Goal: Navigation & Orientation: Find specific page/section

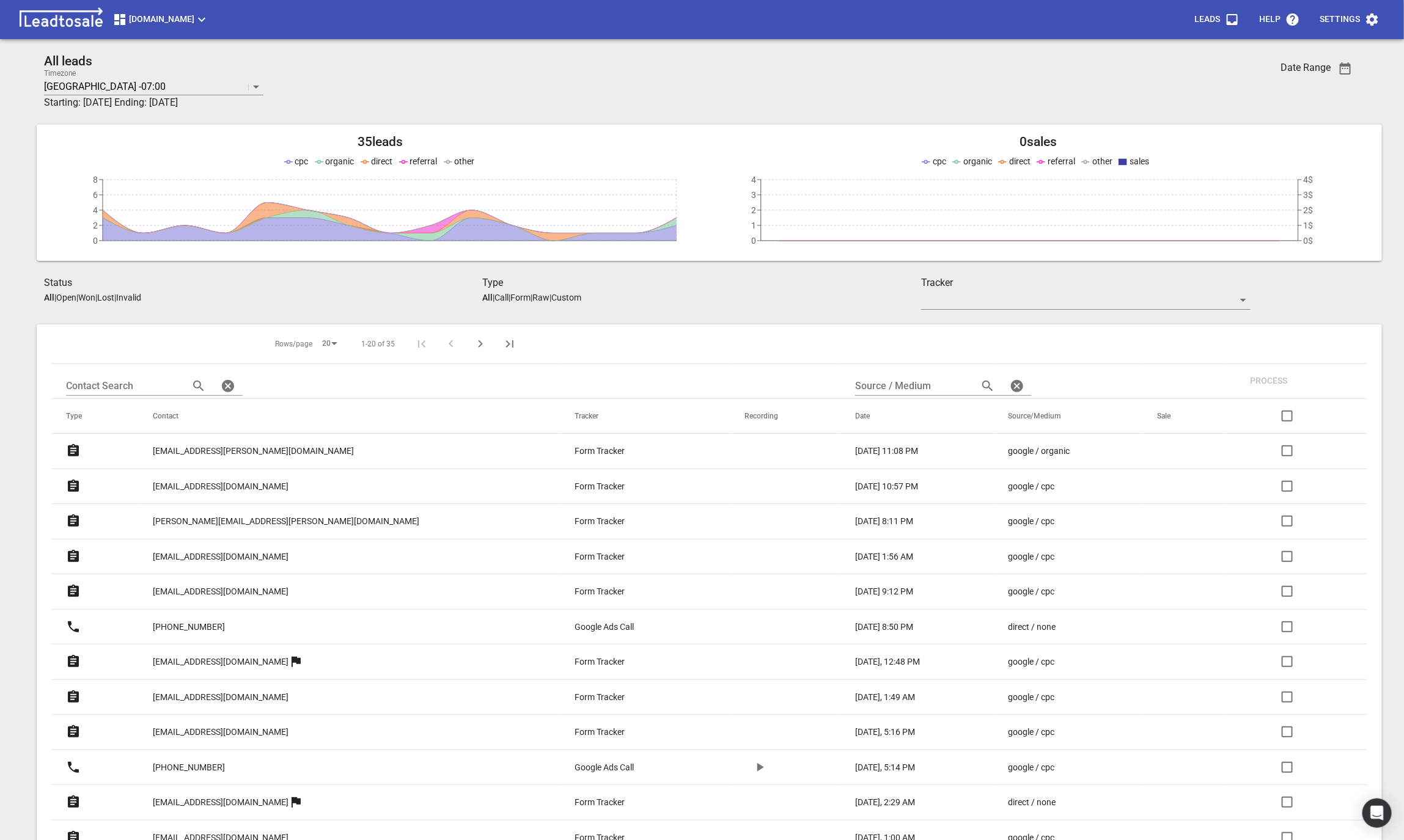
click at [142, 12] on span "[DOMAIN_NAME]" at bounding box center [160, 19] width 96 height 15
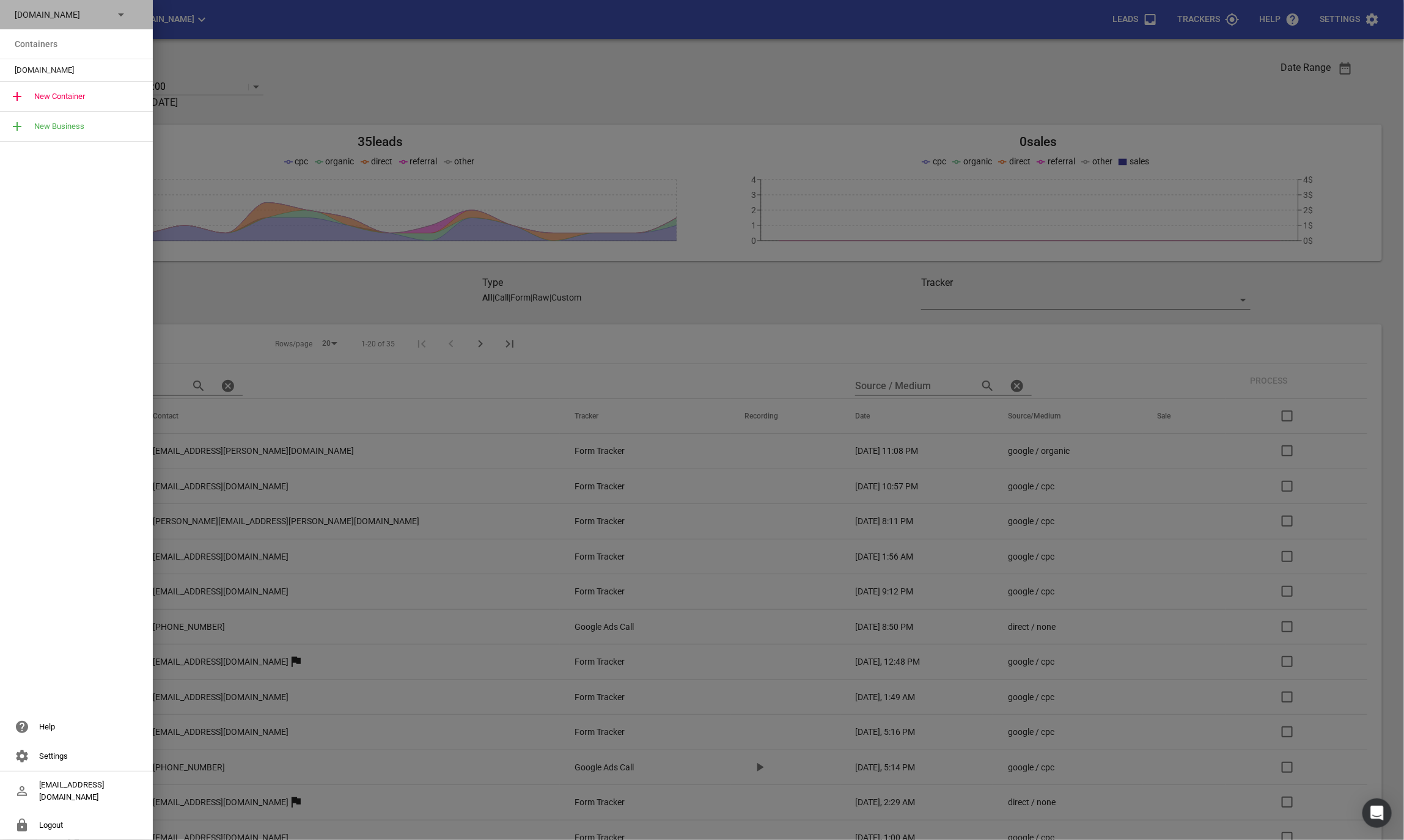
click at [122, 19] on icon at bounding box center [121, 15] width 15 height 15
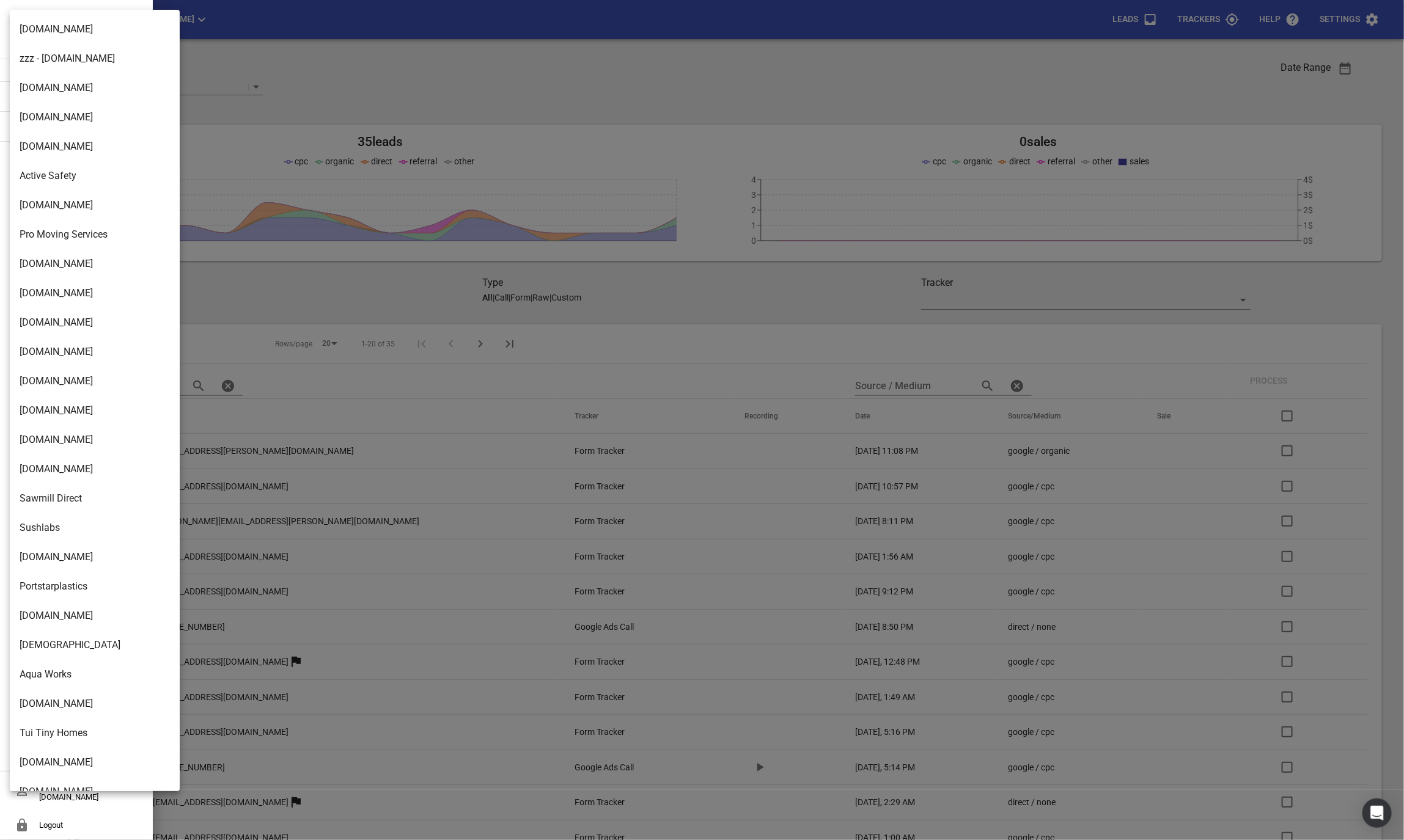
scroll to position [1748, 0]
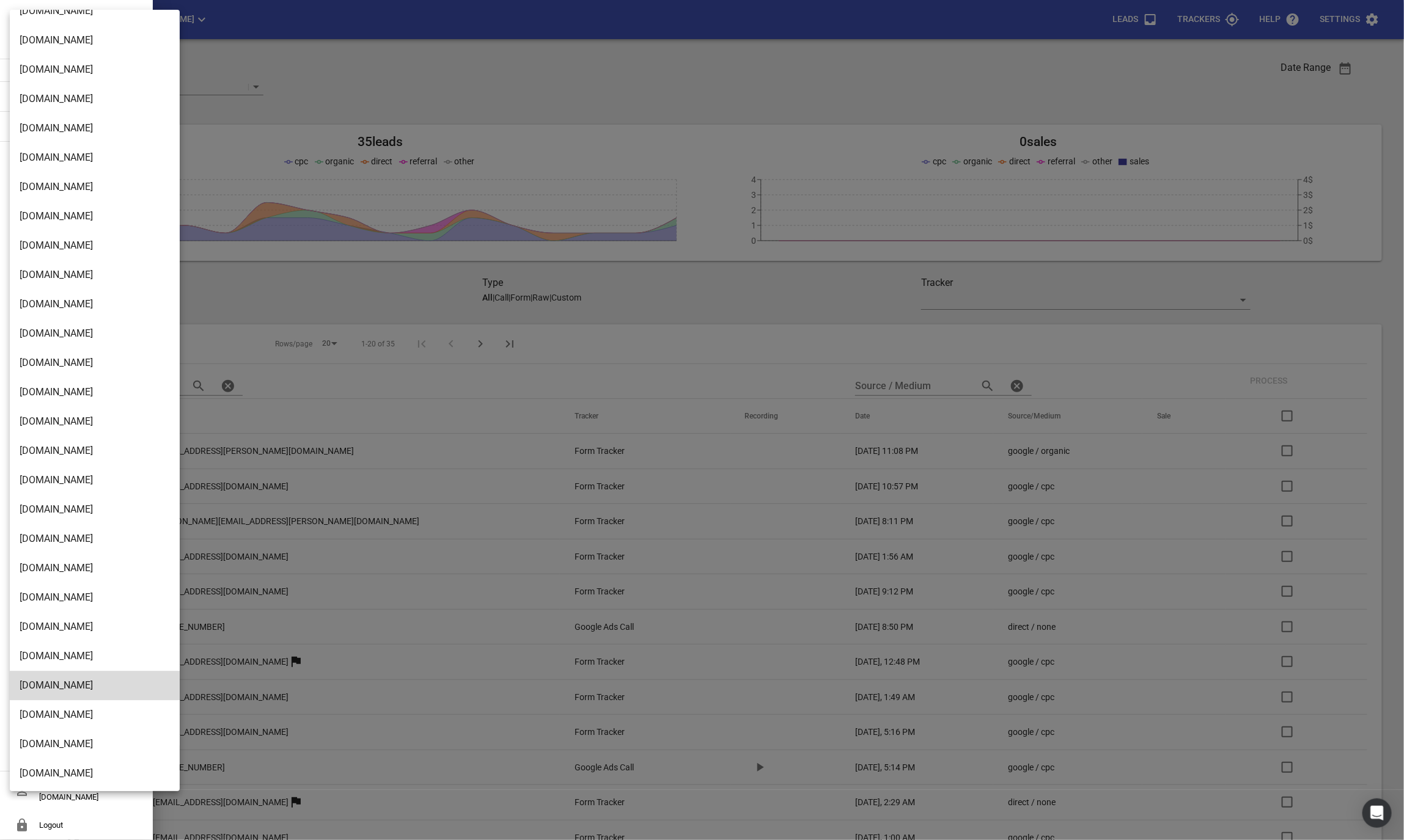
click at [53, 658] on li "[DOMAIN_NAME]" at bounding box center [94, 656] width 170 height 29
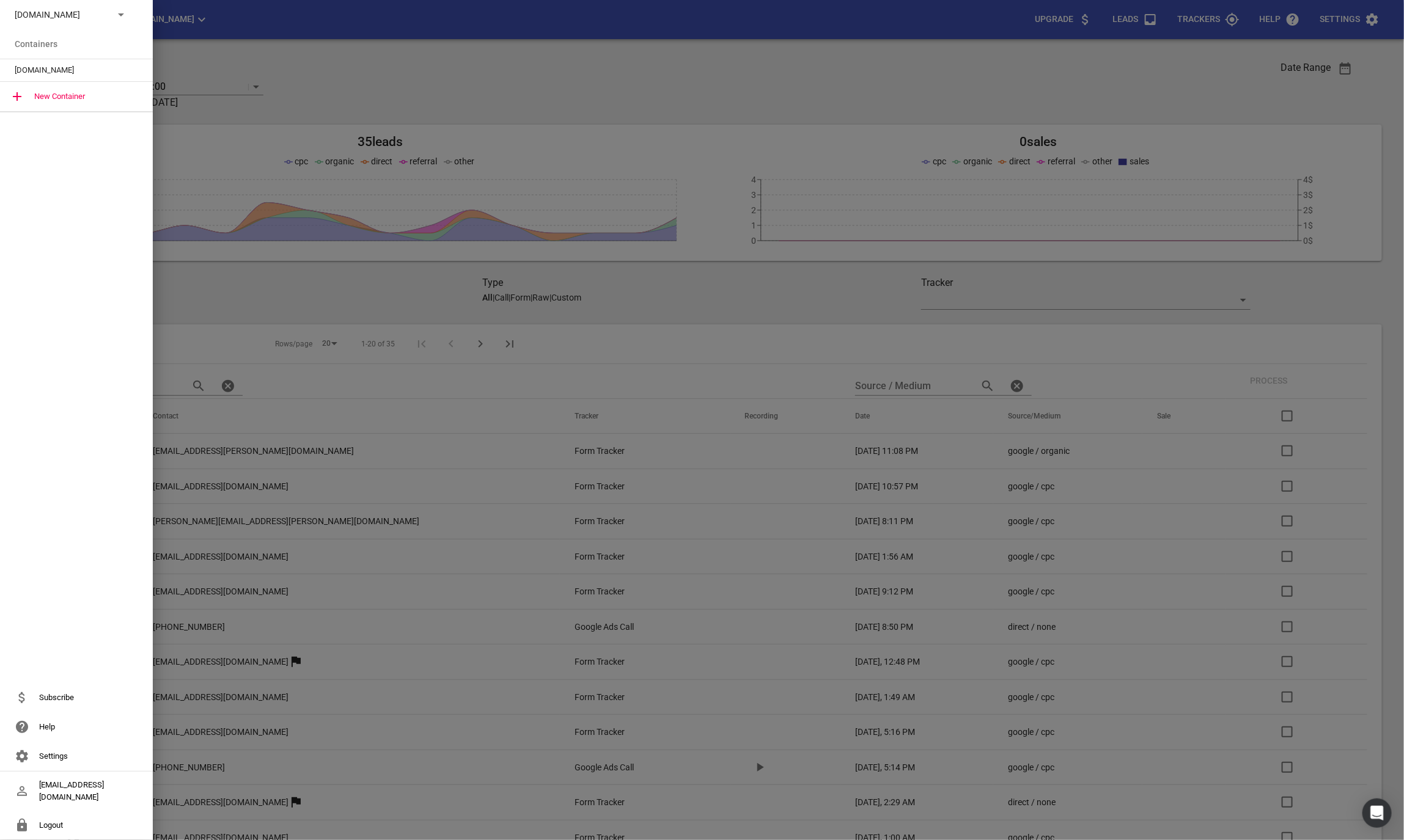
click at [49, 80] on div "[DOMAIN_NAME]" at bounding box center [76, 70] width 153 height 22
click at [48, 79] on div "[DOMAIN_NAME]" at bounding box center [76, 70] width 153 height 22
click at [32, 64] on span "[DOMAIN_NAME]" at bounding box center [71, 71] width 114 height 12
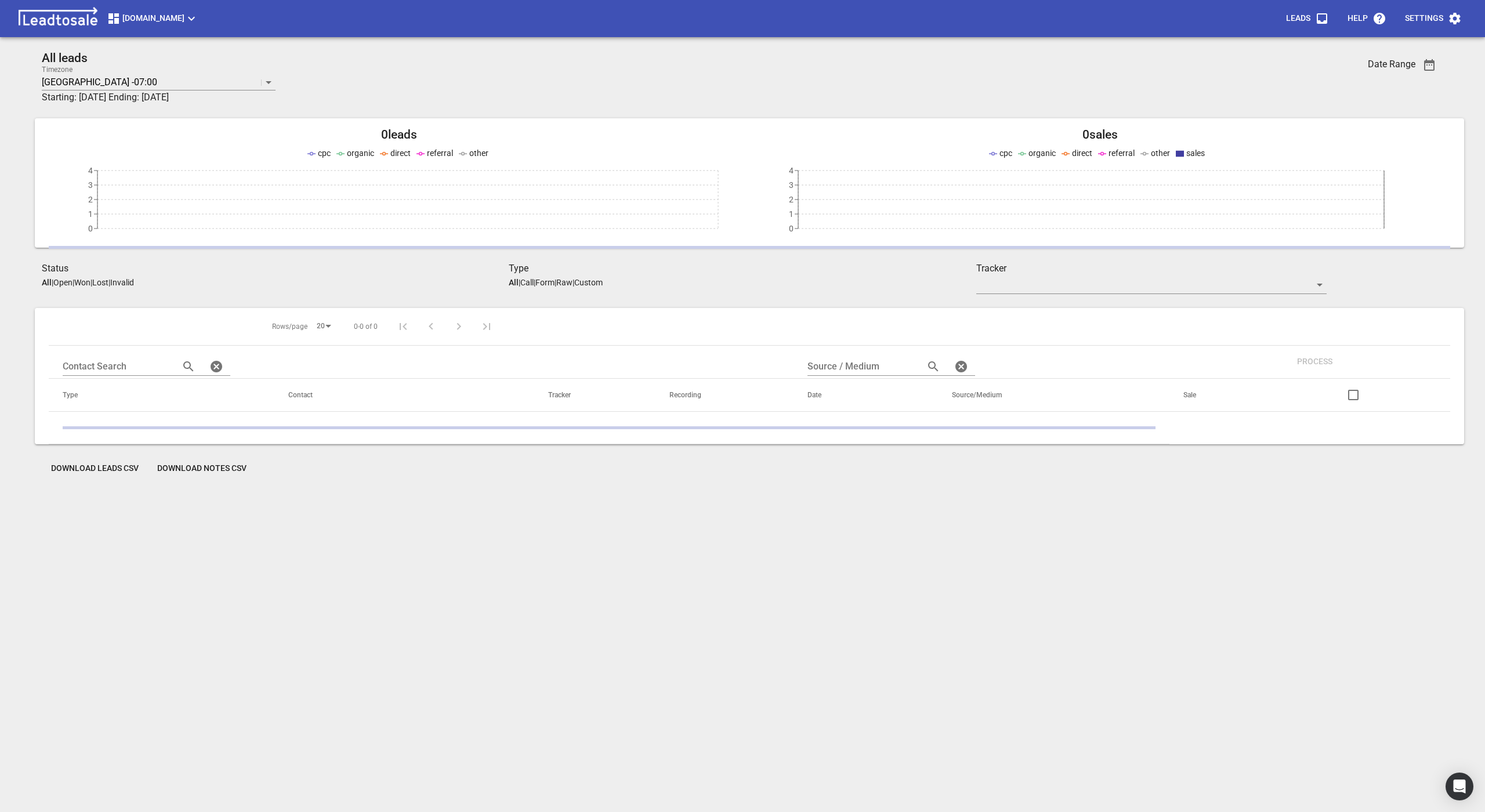
scroll to position [3, 0]
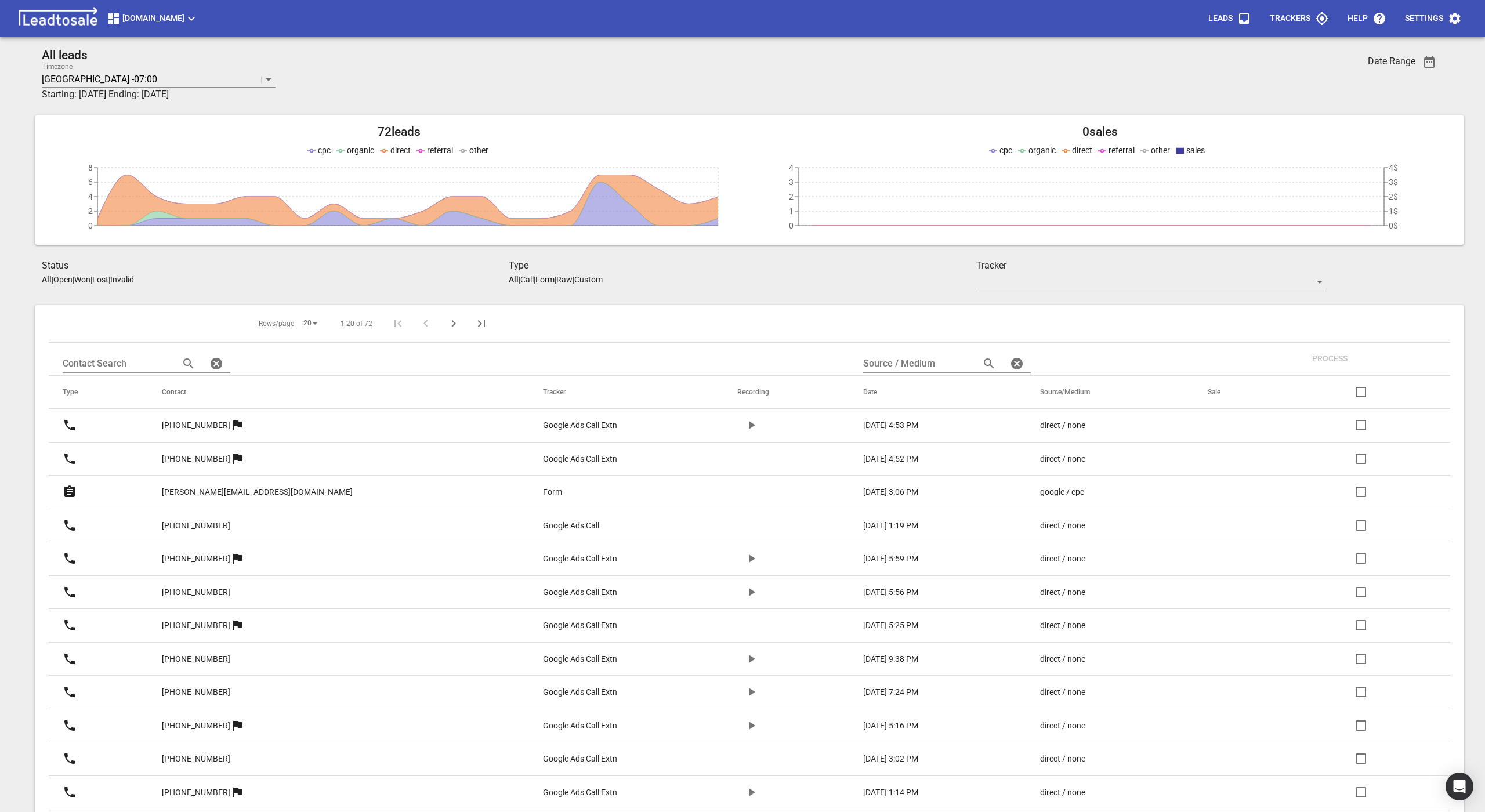
click at [744, 423] on icon "button" at bounding box center [751, 424] width 14 height 14
click at [744, 561] on icon "button" at bounding box center [751, 558] width 14 height 14
click at [744, 560] on icon "button" at bounding box center [751, 558] width 14 height 14
click at [311, 488] on p "rusty@smartexpress.co.nz" at bounding box center [329, 492] width 335 height 28
click at [288, 492] on p "rusty@smartexpress.co.nz" at bounding box center [257, 492] width 191 height 13
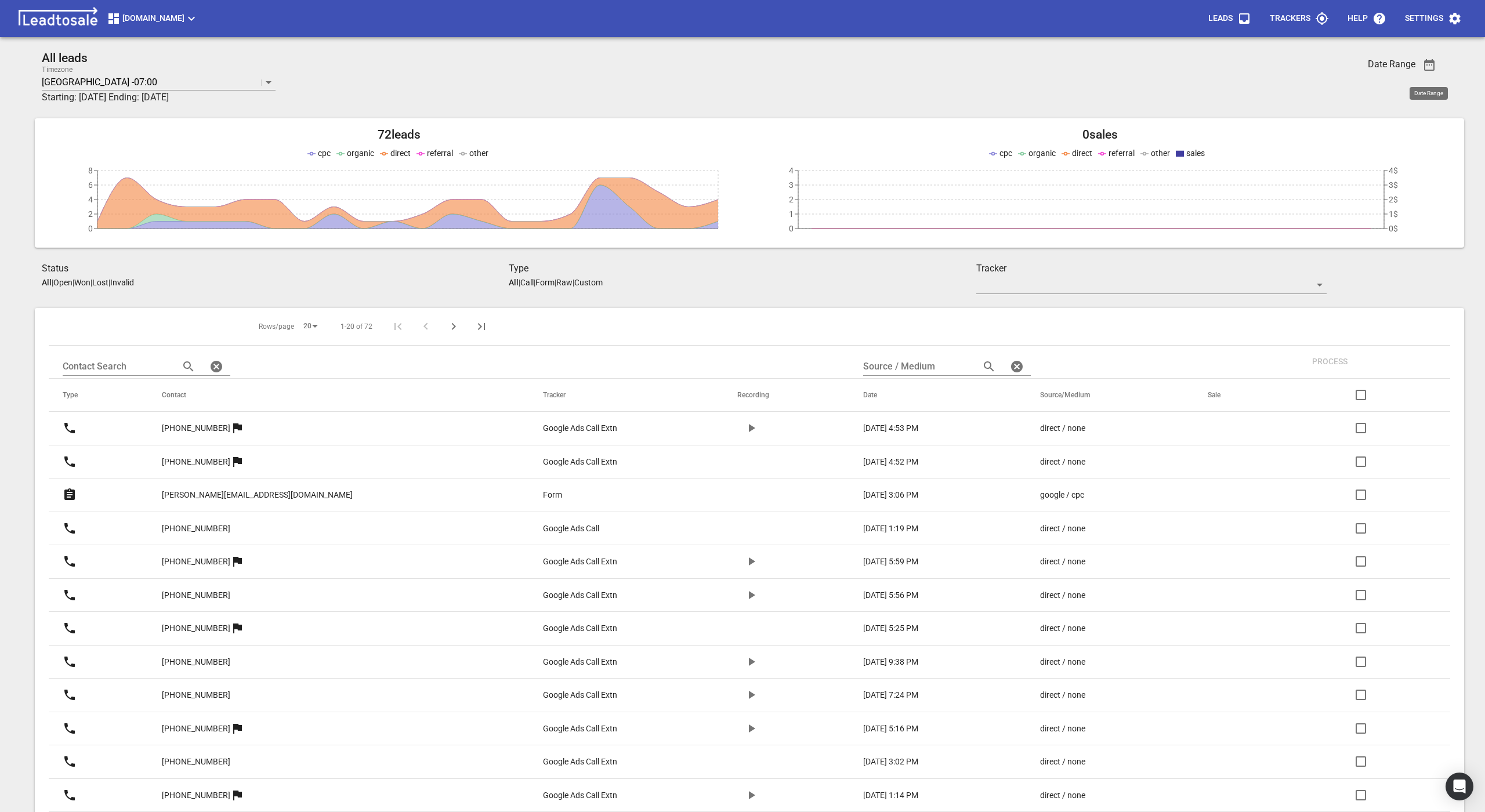
click at [1422, 57] on button "button" at bounding box center [1430, 65] width 28 height 28
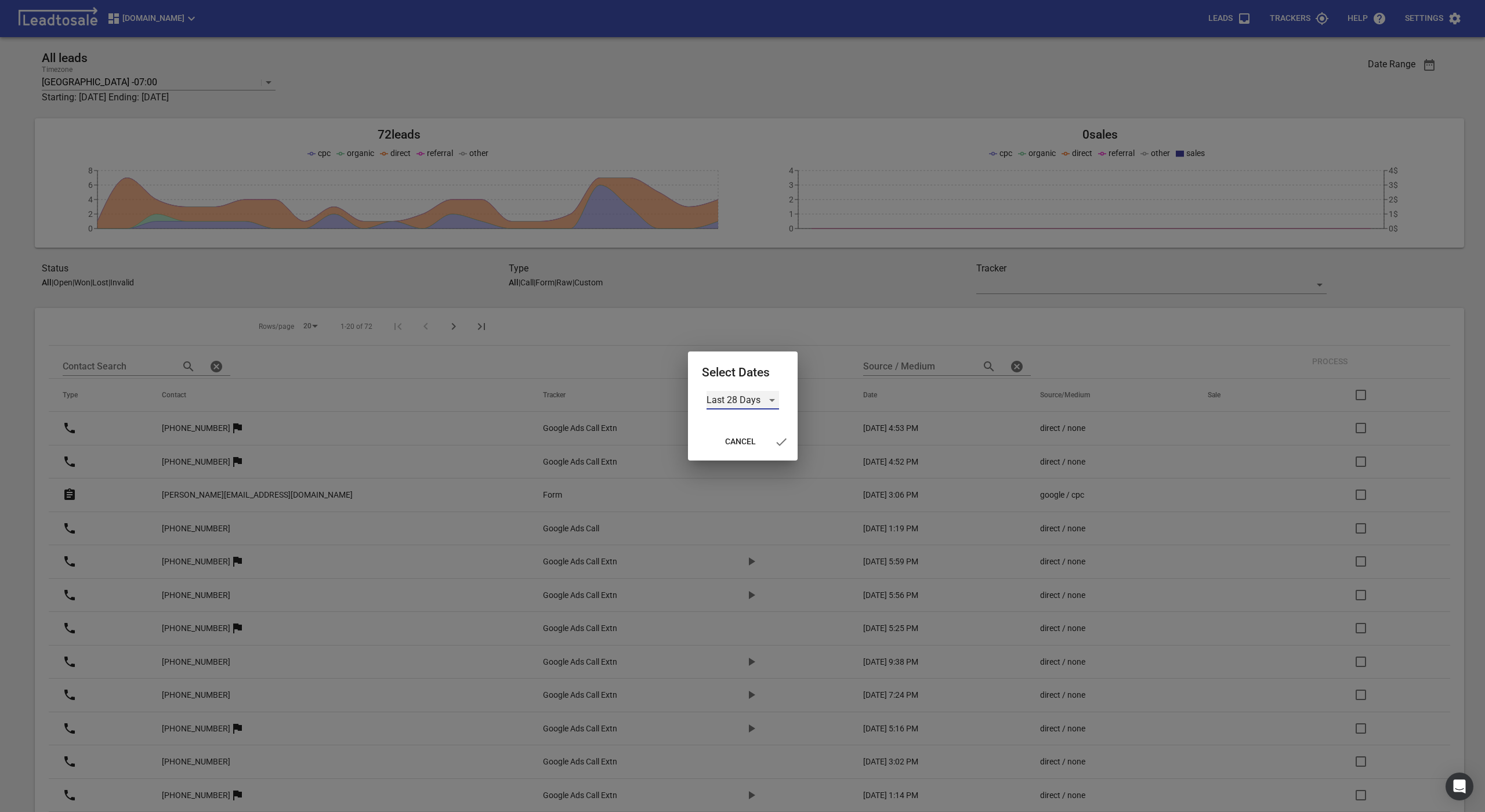
click at [771, 405] on div "Last 28 Days" at bounding box center [743, 400] width 72 height 18
click at [751, 463] on li "All Time" at bounding box center [743, 456] width 72 height 28
click at [774, 445] on icon "button" at bounding box center [774, 442] width 14 height 14
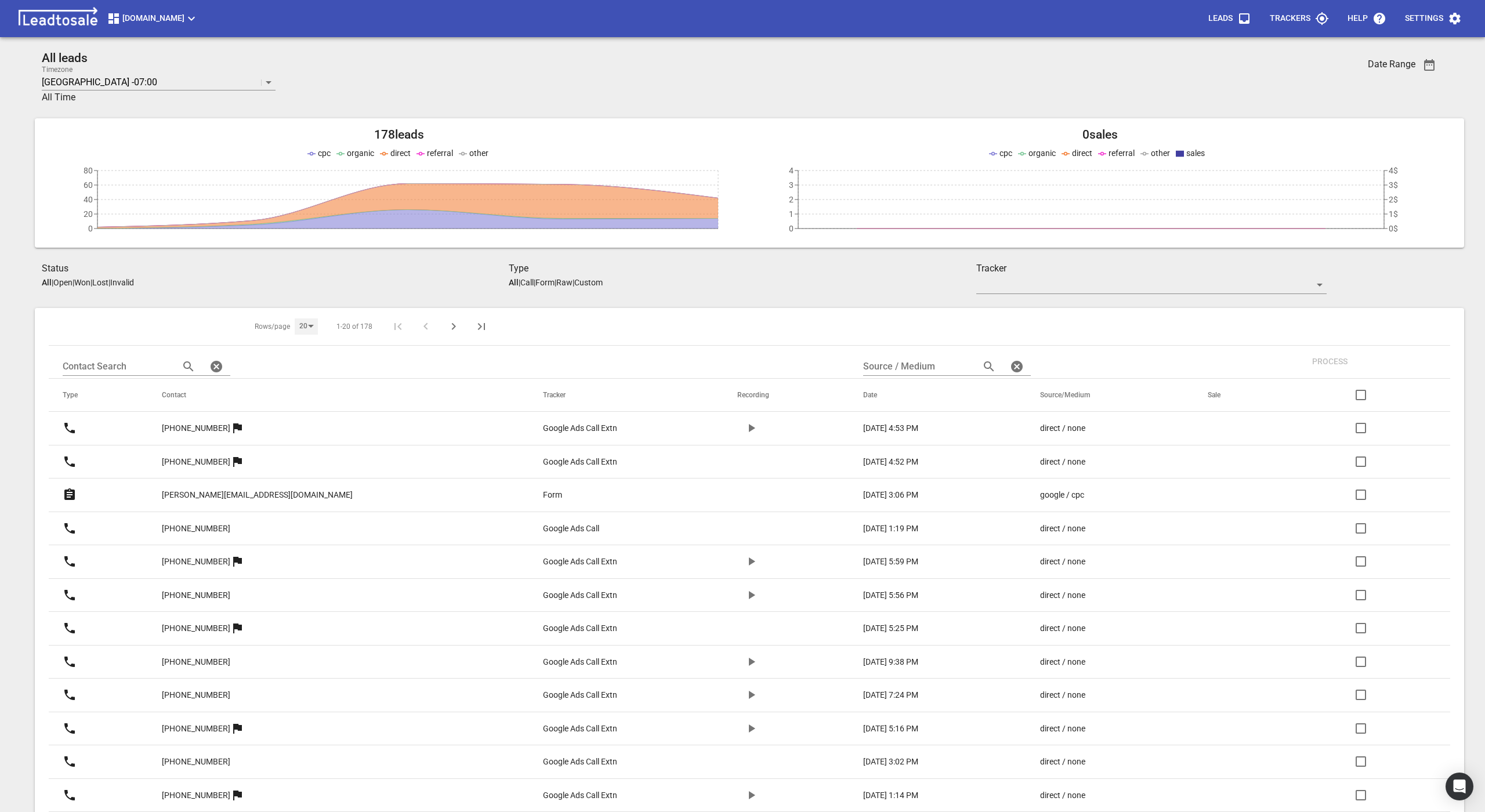
click at [295, 332] on div "20" at bounding box center [306, 326] width 23 height 16
click at [291, 355] on li "50" at bounding box center [298, 354] width 29 height 28
click at [1359, 397] on input "checkbox" at bounding box center [1361, 395] width 28 height 28
checkbox input "true"
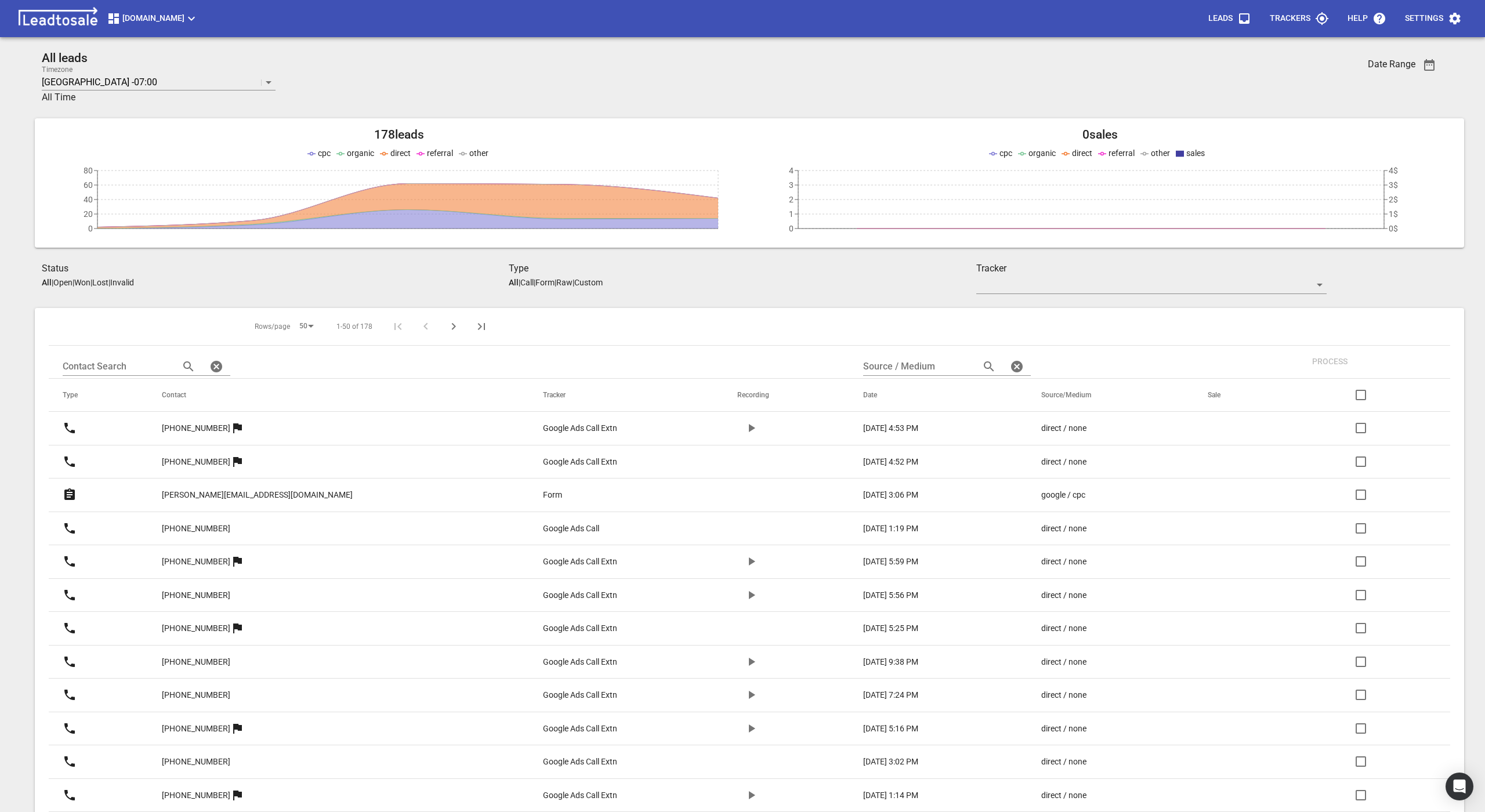
checkbox input "true"
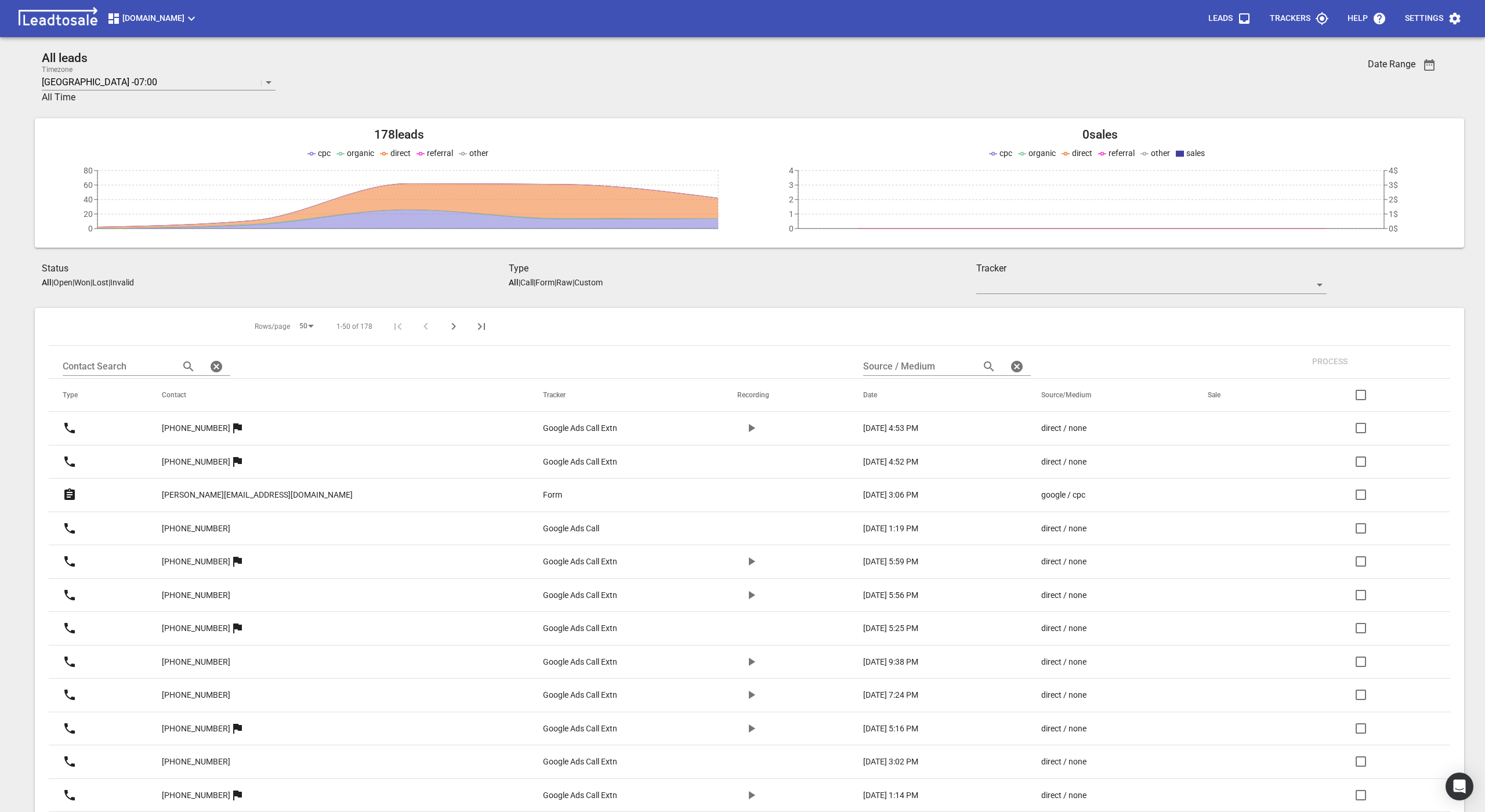
checkbox input "true"
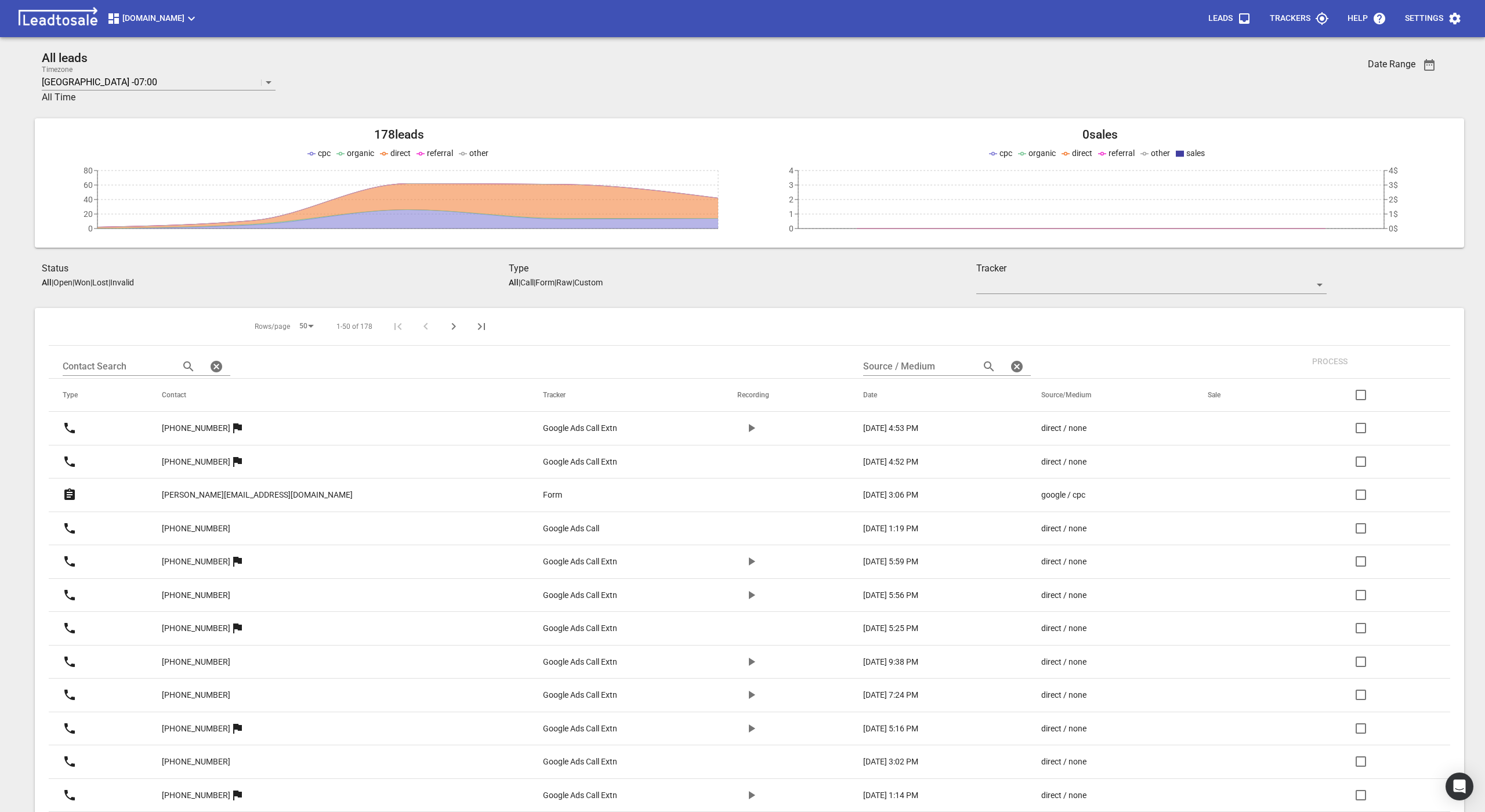
checkbox input "true"
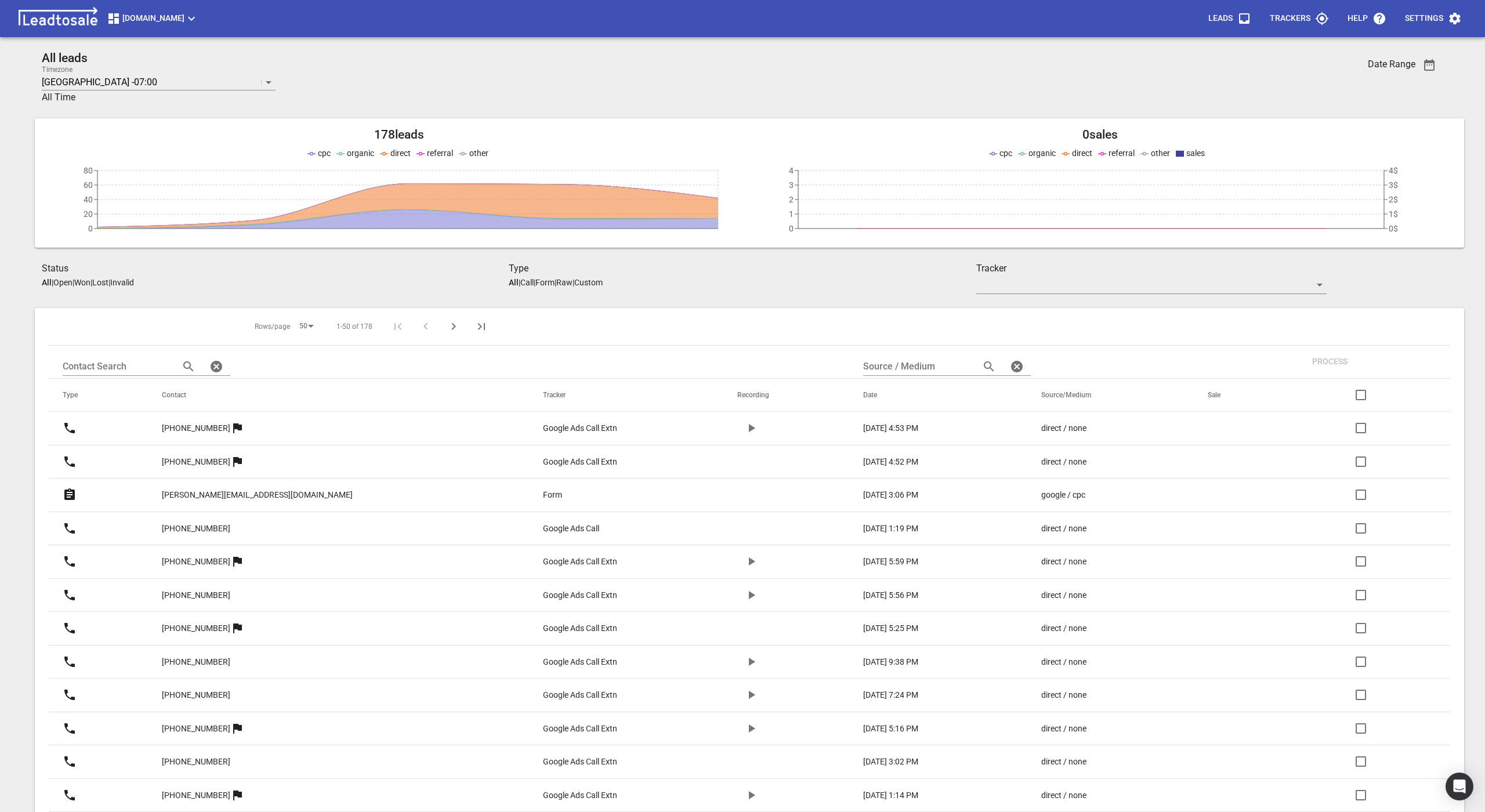
checkbox input "true"
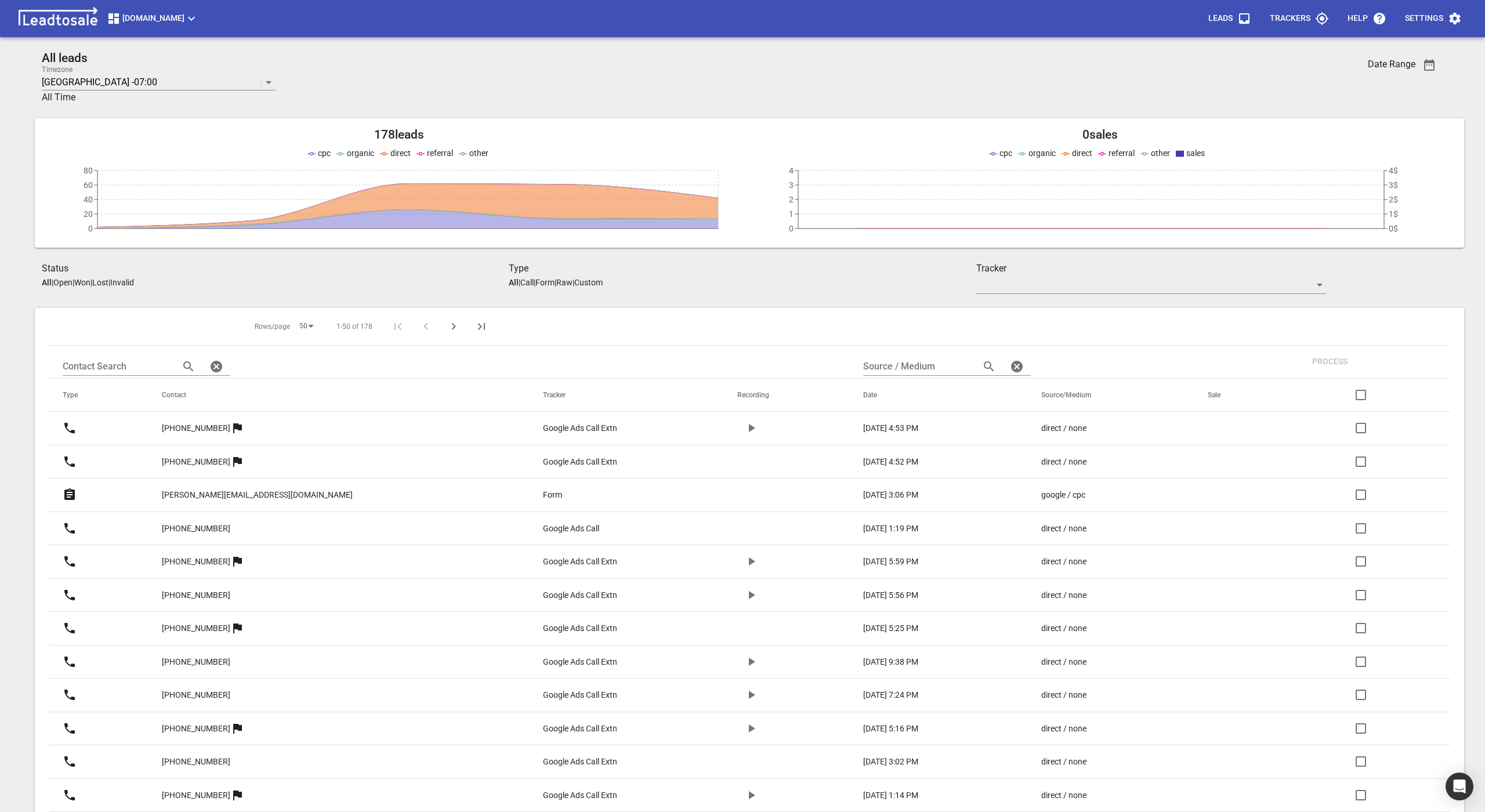
checkbox input "true"
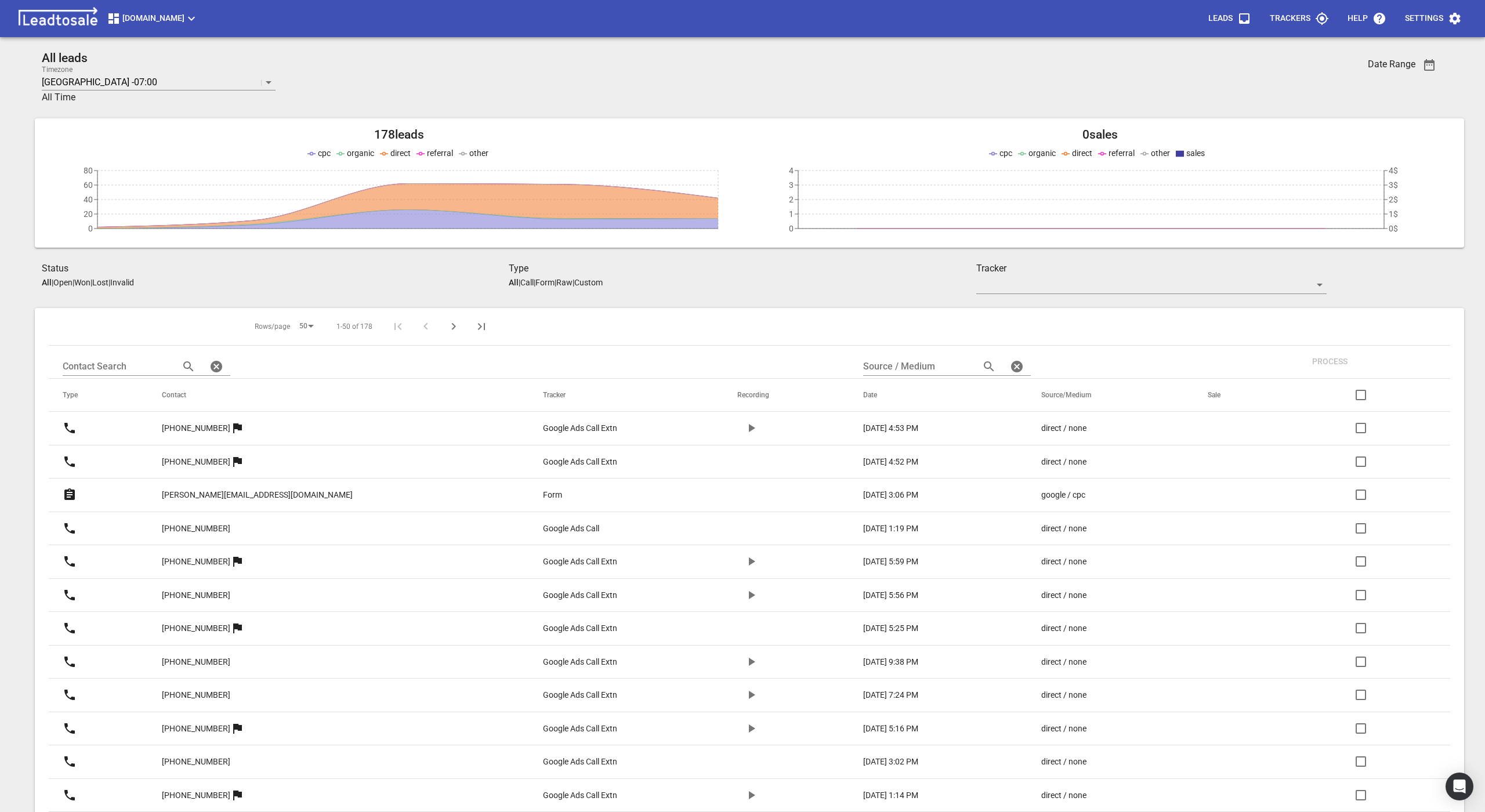
checkbox input "true"
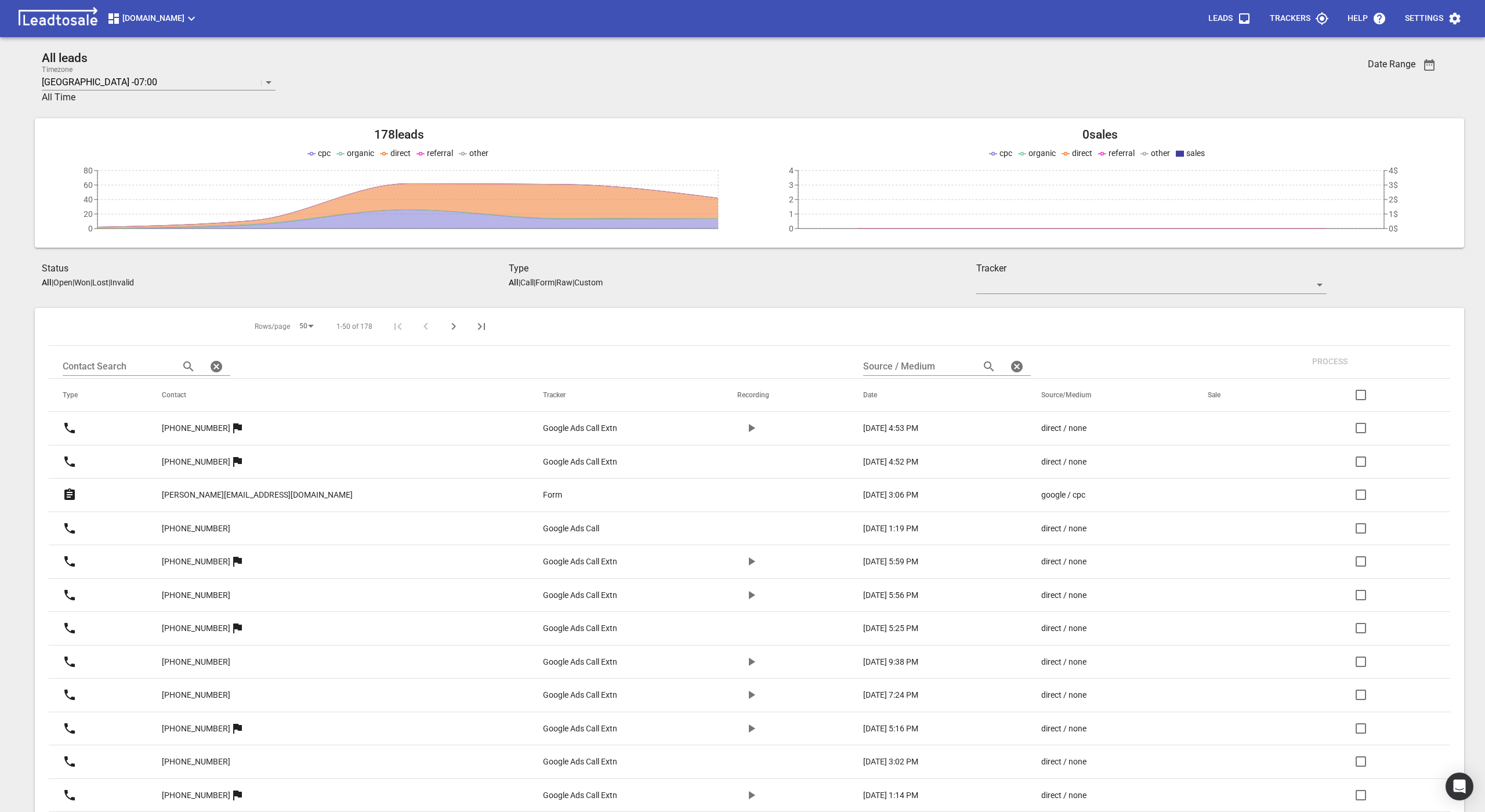
checkbox input "true"
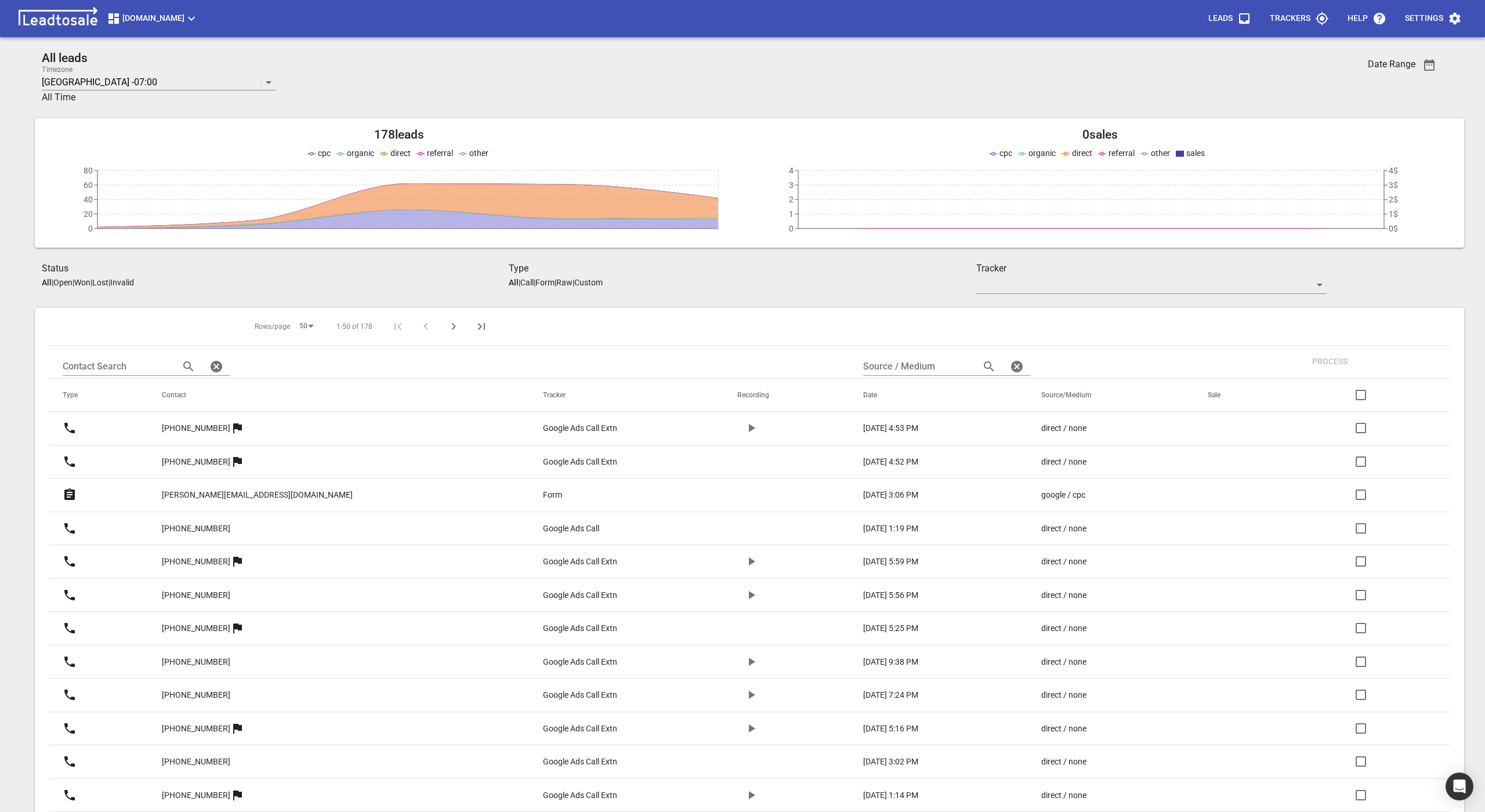
checkbox input "true"
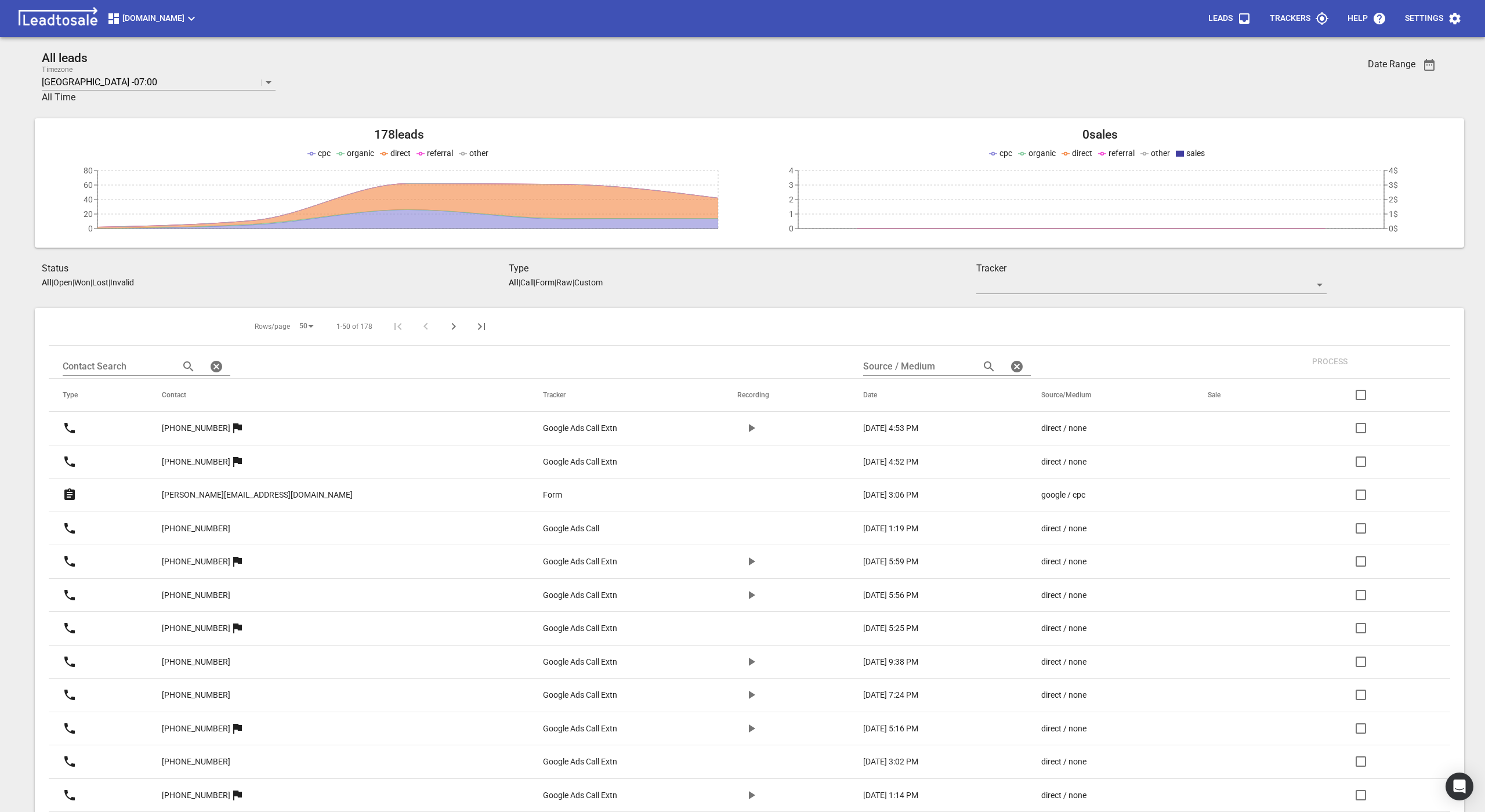
checkbox input "true"
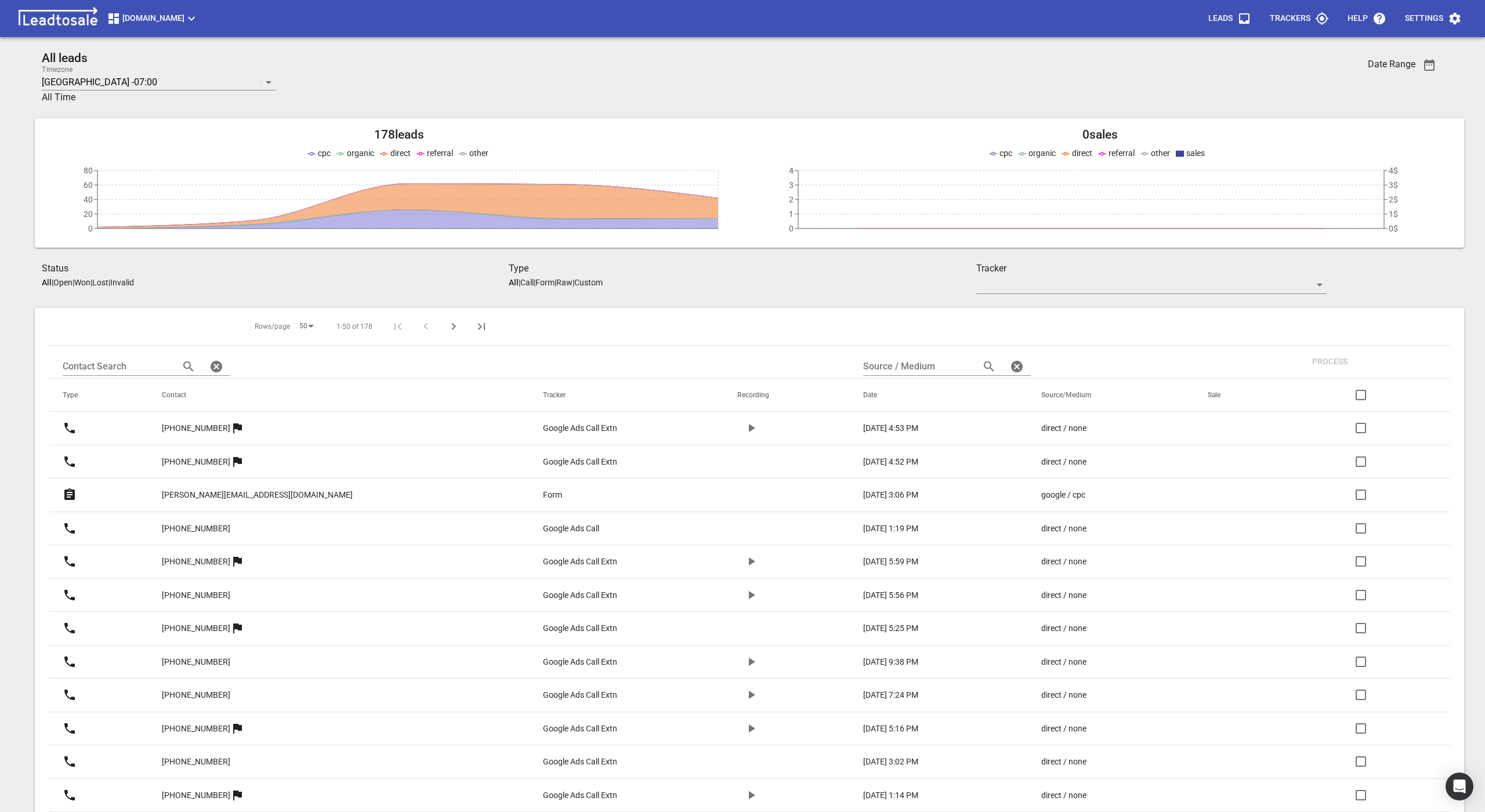
checkbox input "true"
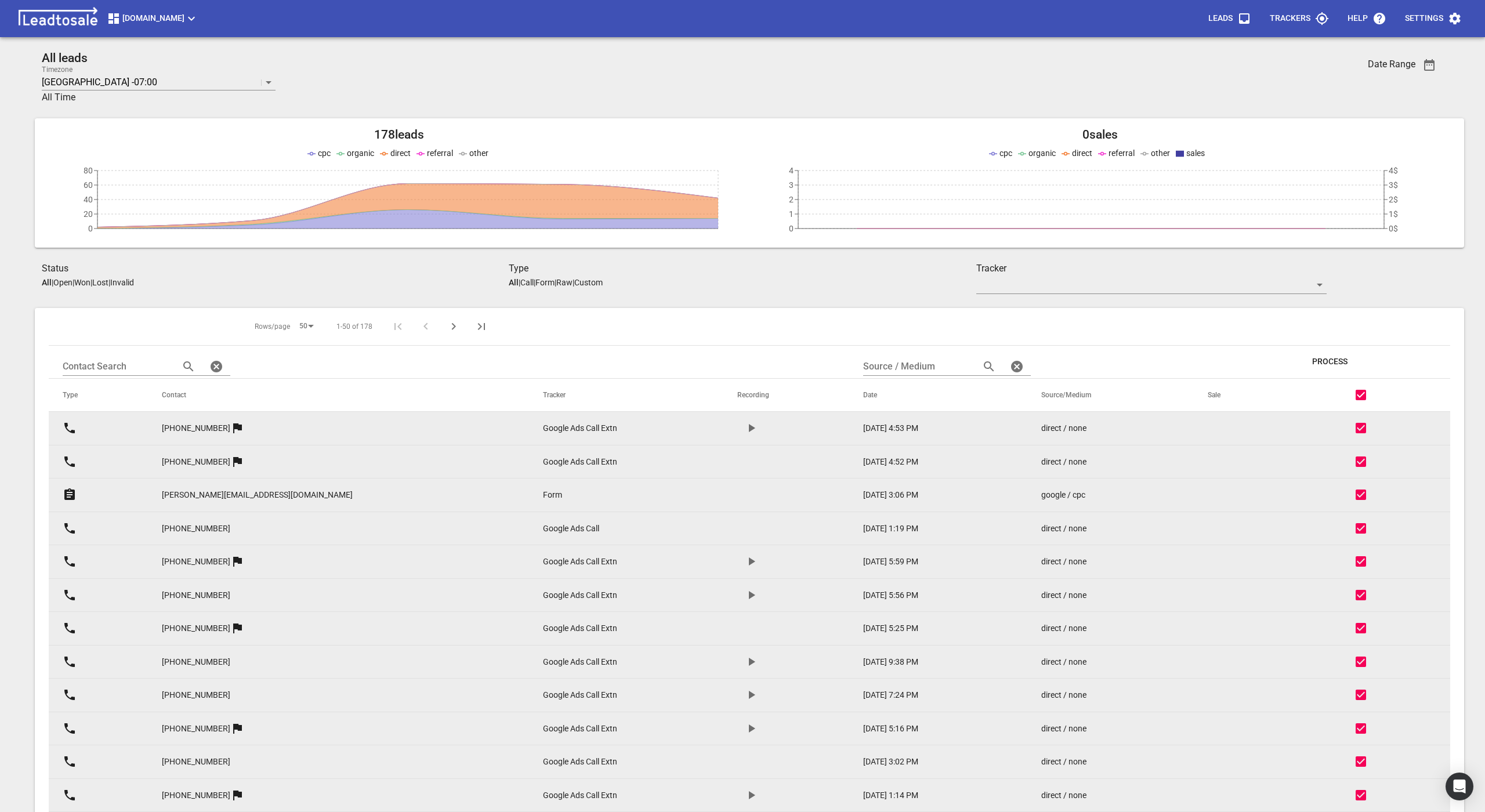
click at [1359, 397] on input "checkbox" at bounding box center [1361, 395] width 28 height 28
checkbox input "false"
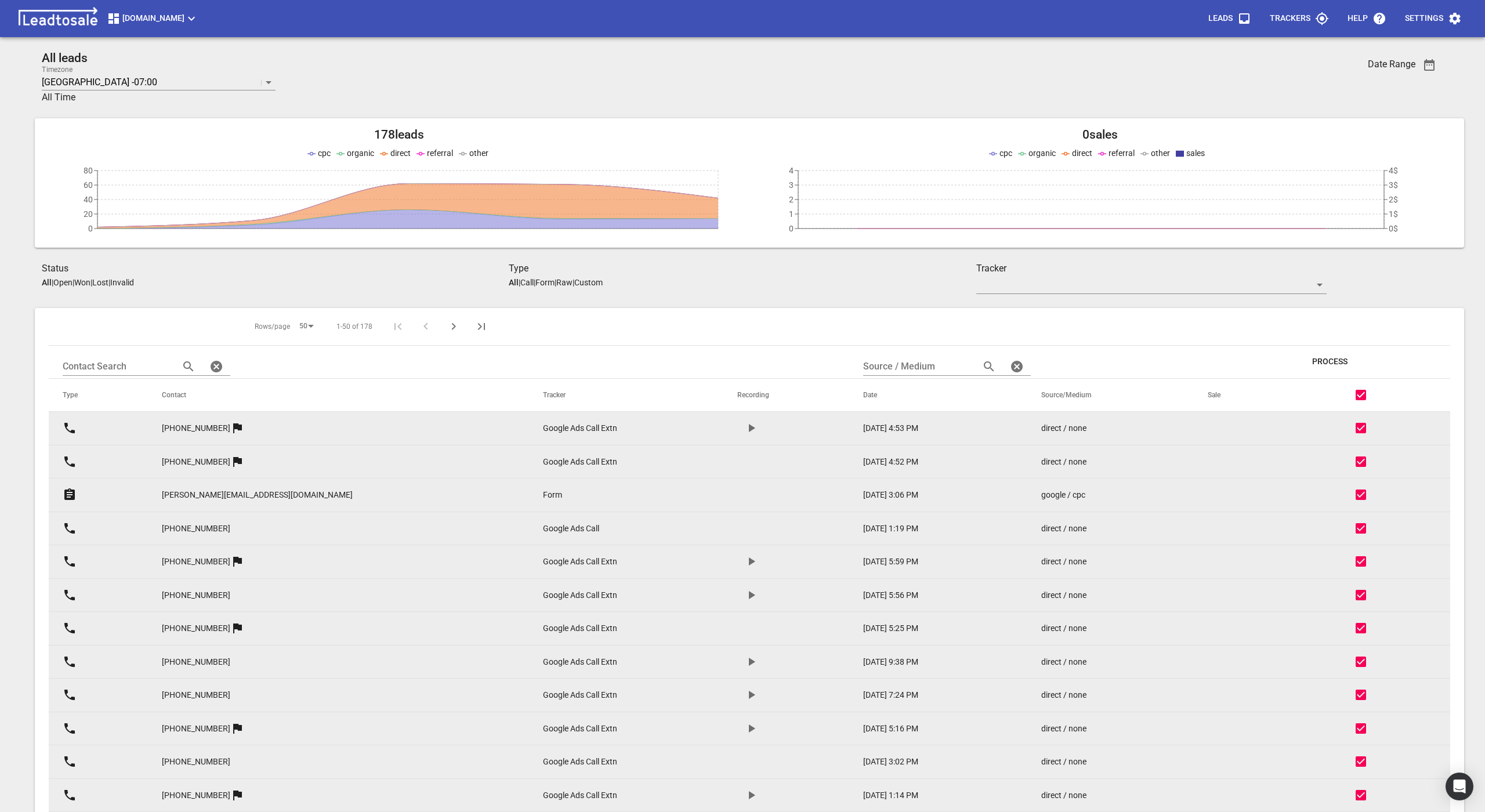
checkbox input "false"
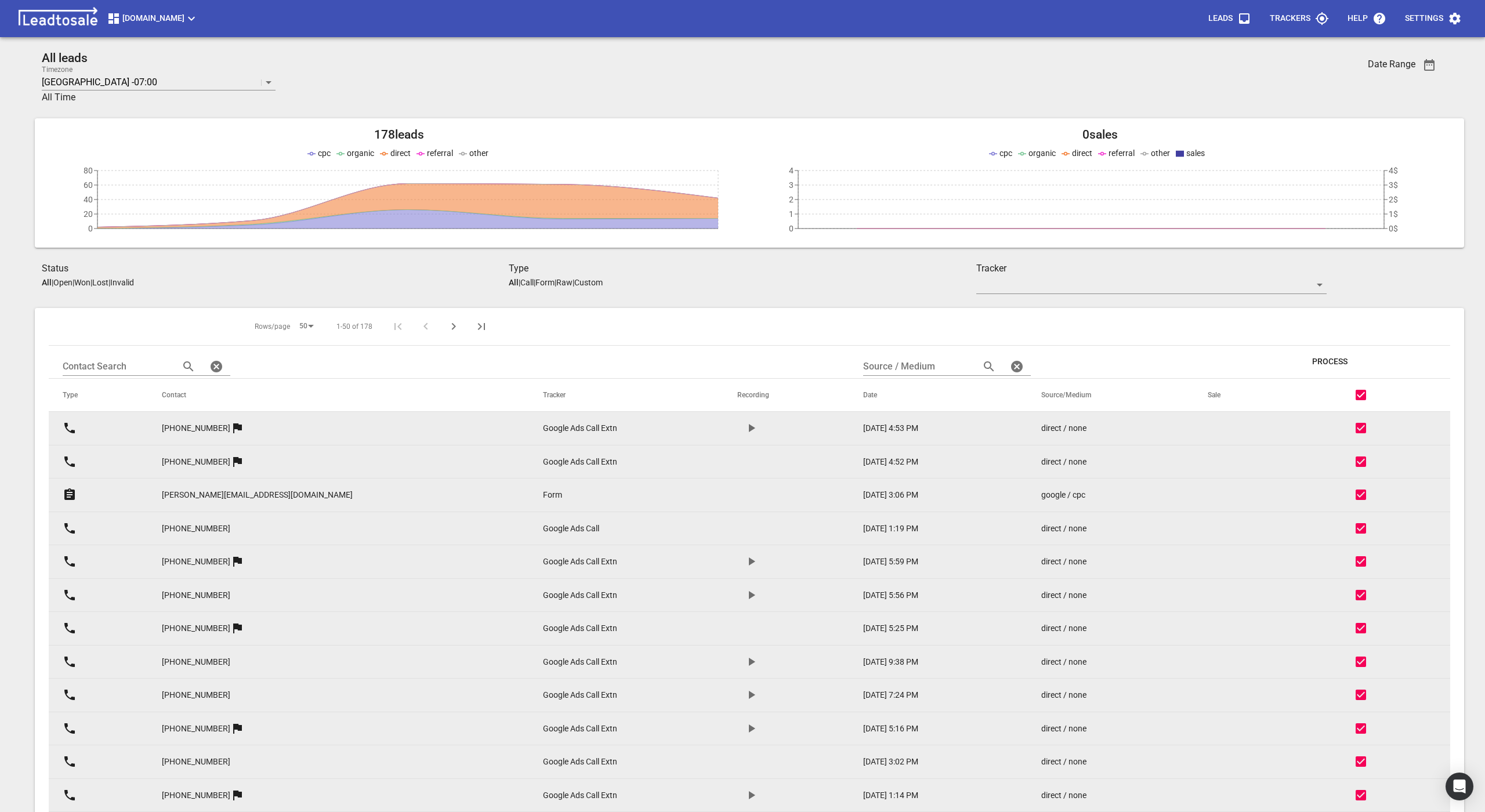
checkbox input "false"
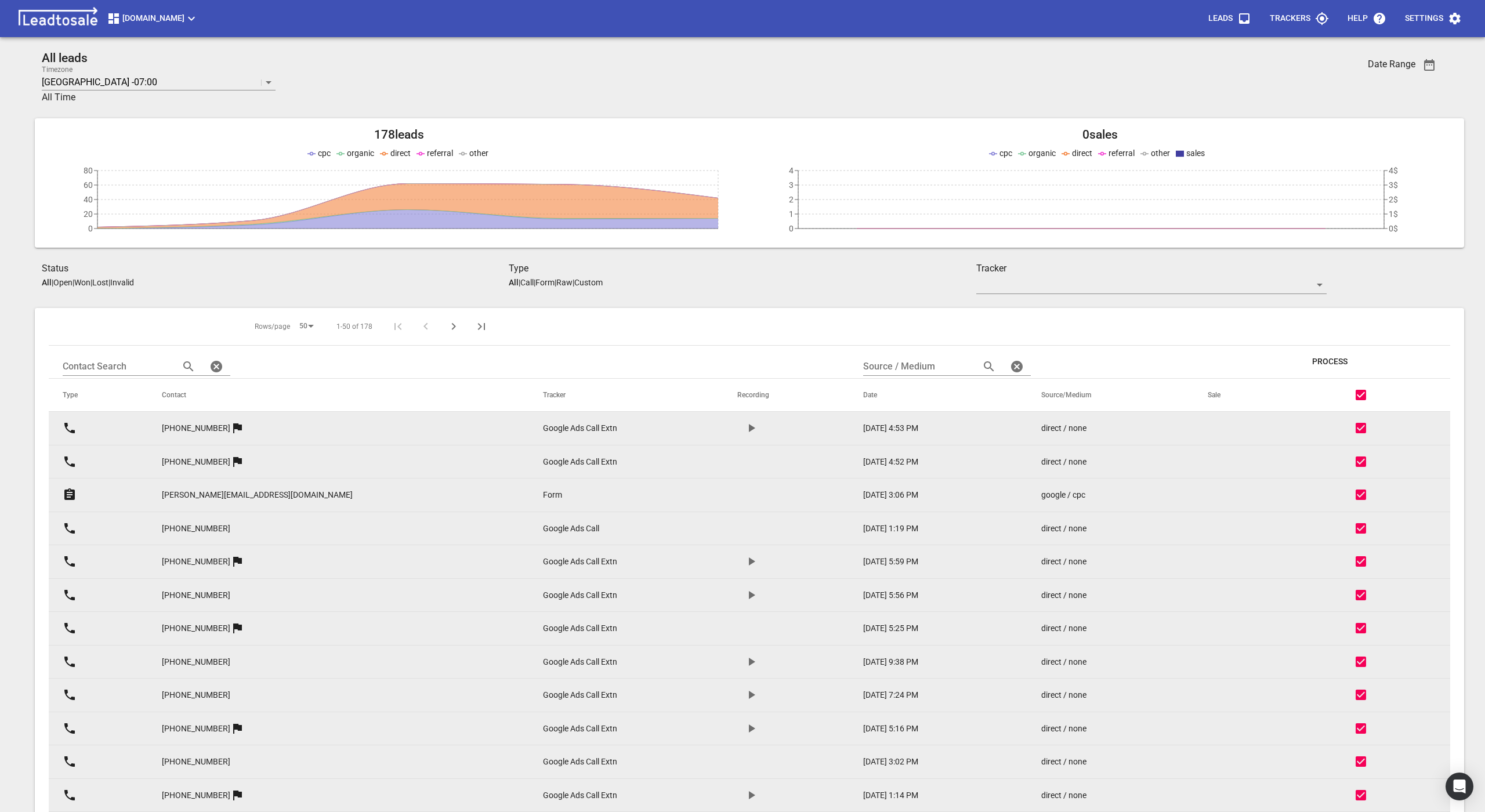
checkbox input "false"
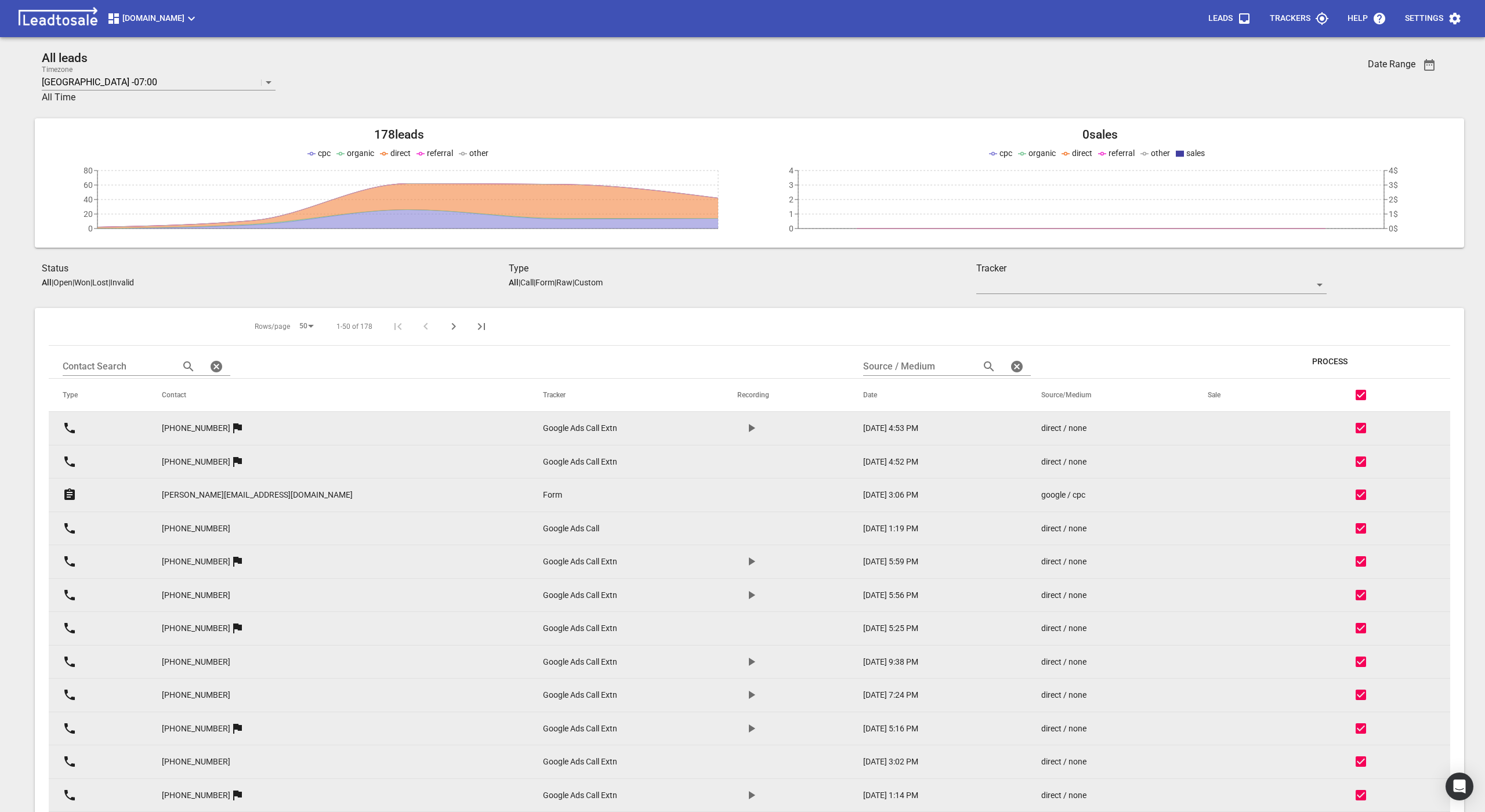
checkbox input "false"
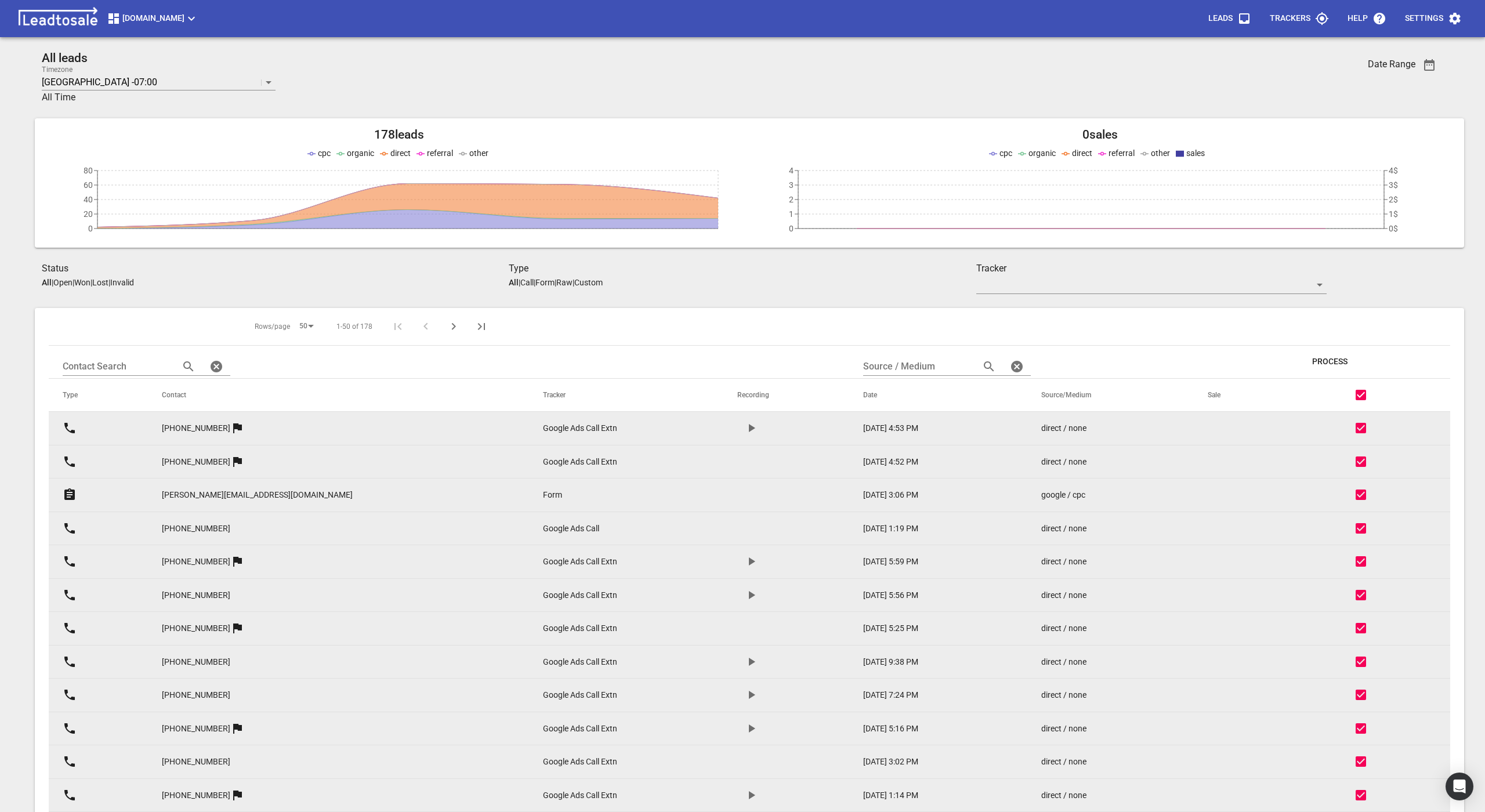
checkbox input "false"
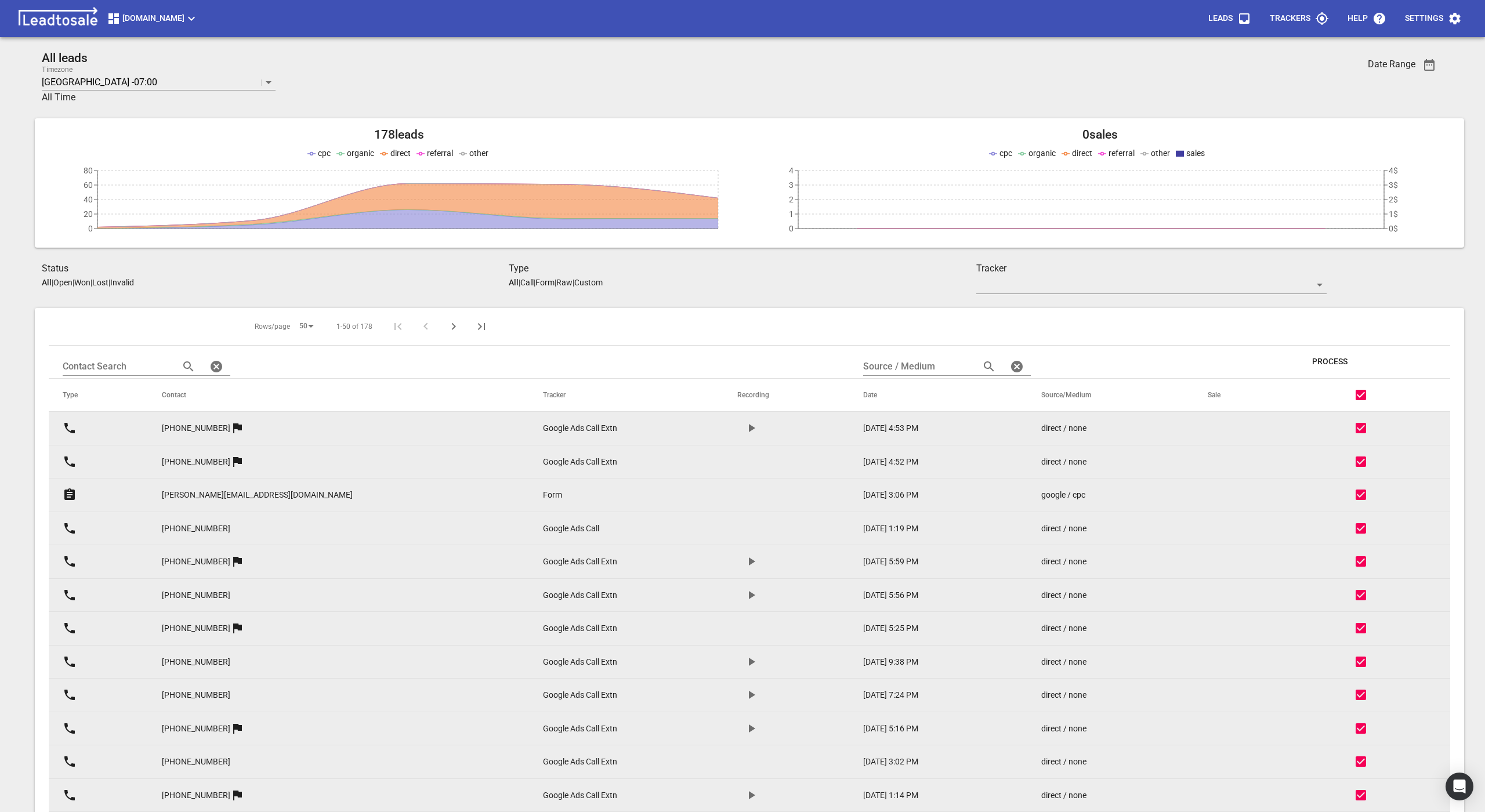
checkbox input "false"
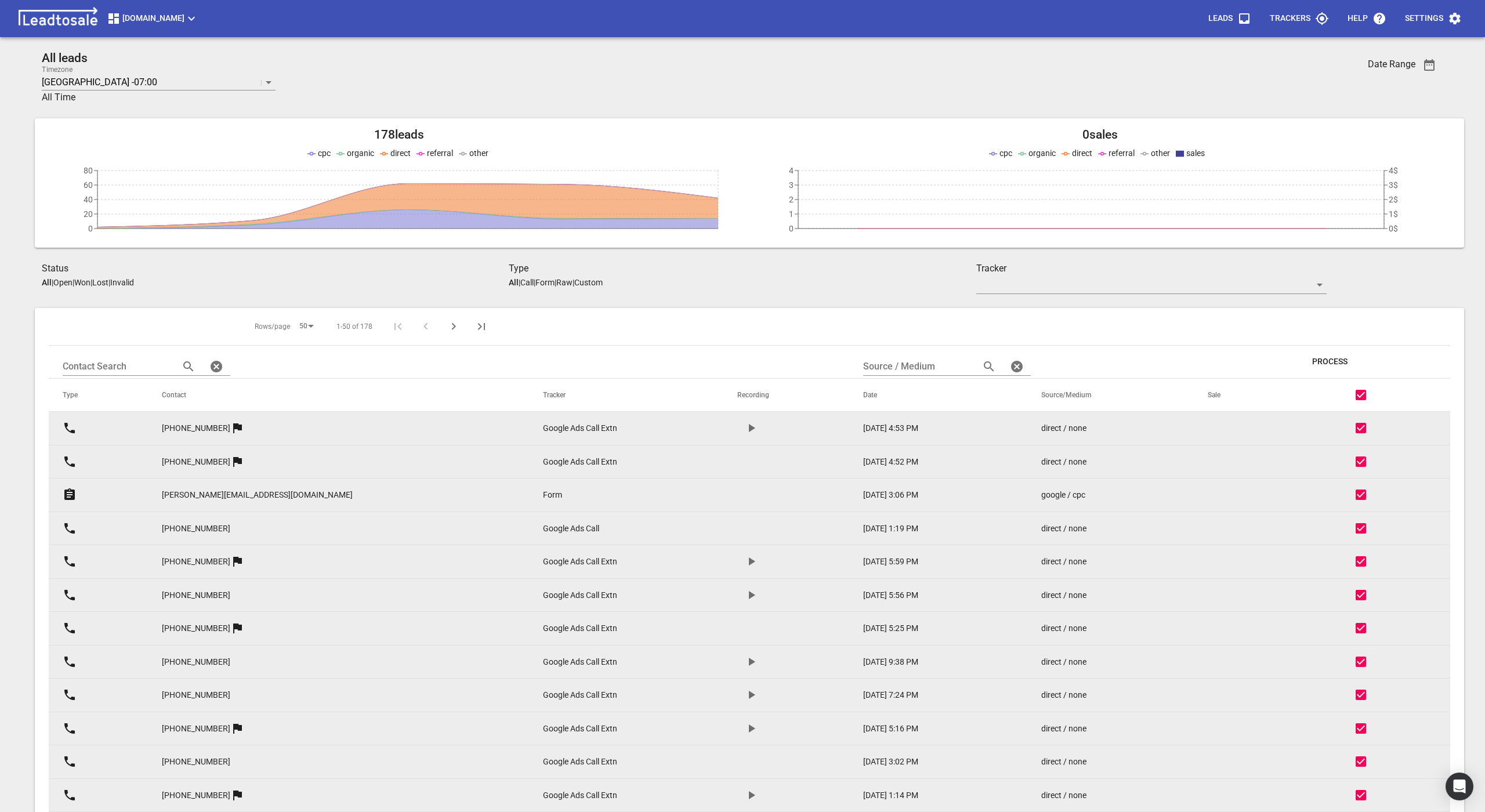
checkbox input "false"
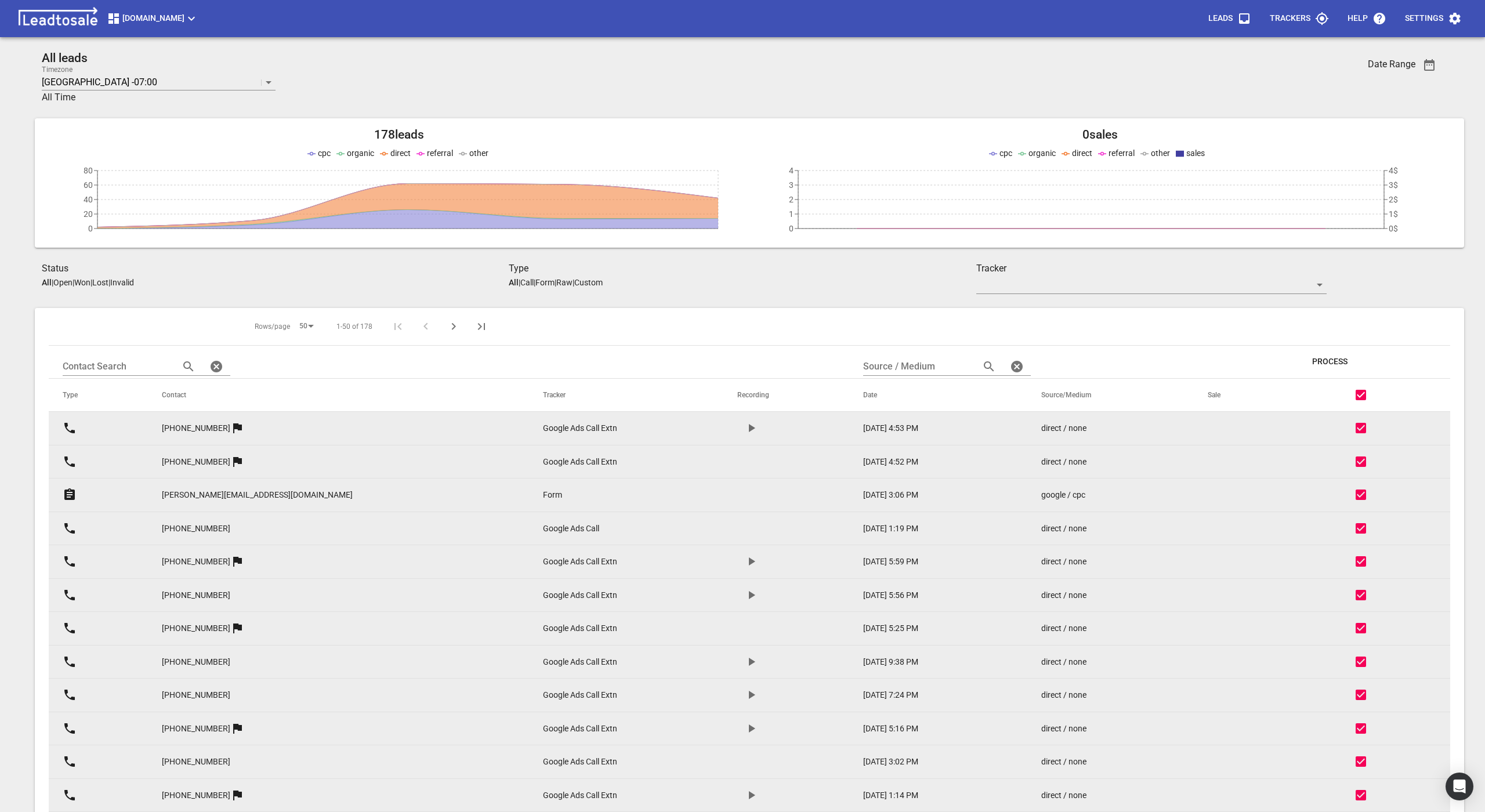
checkbox input "false"
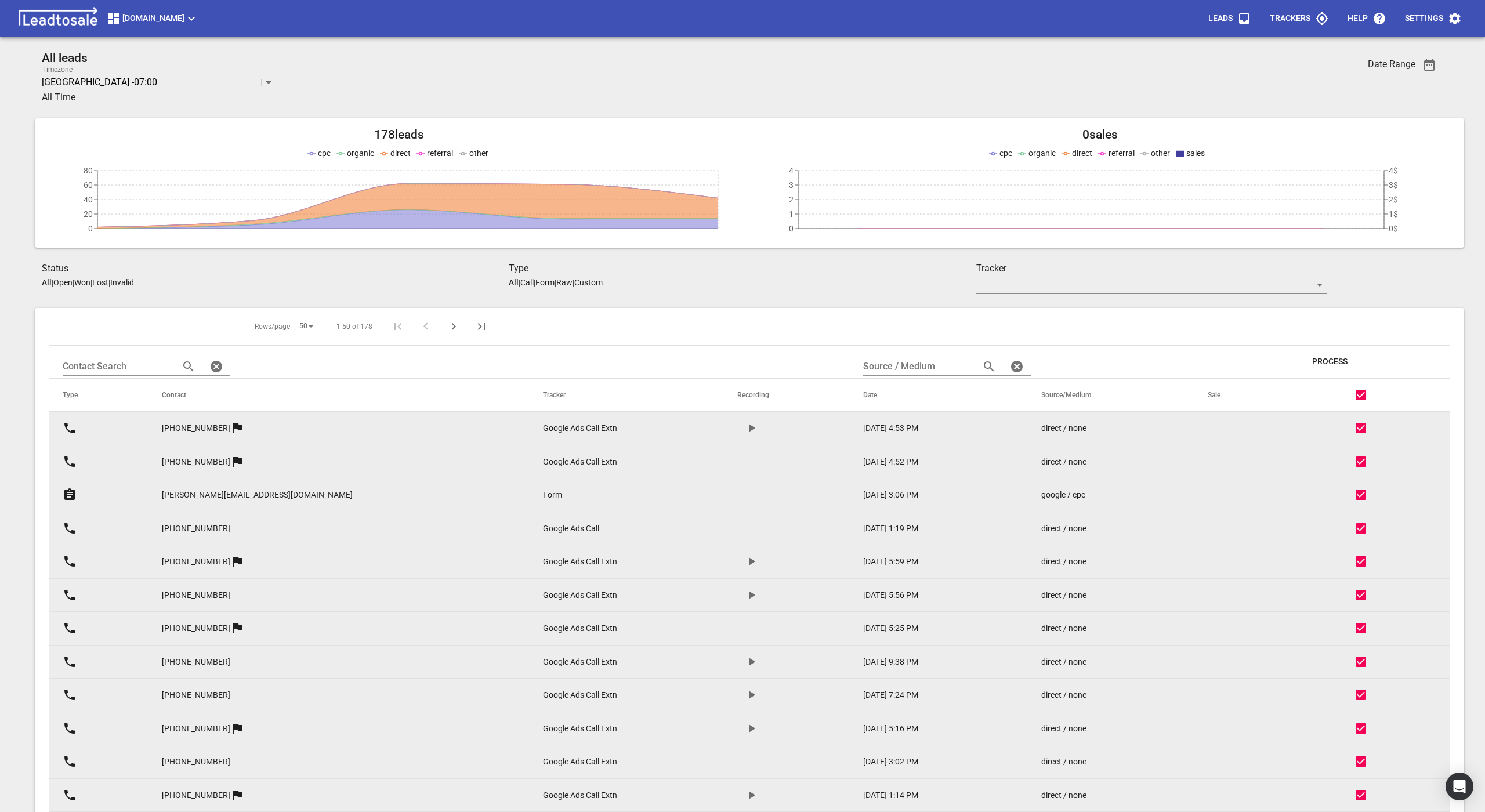
checkbox input "false"
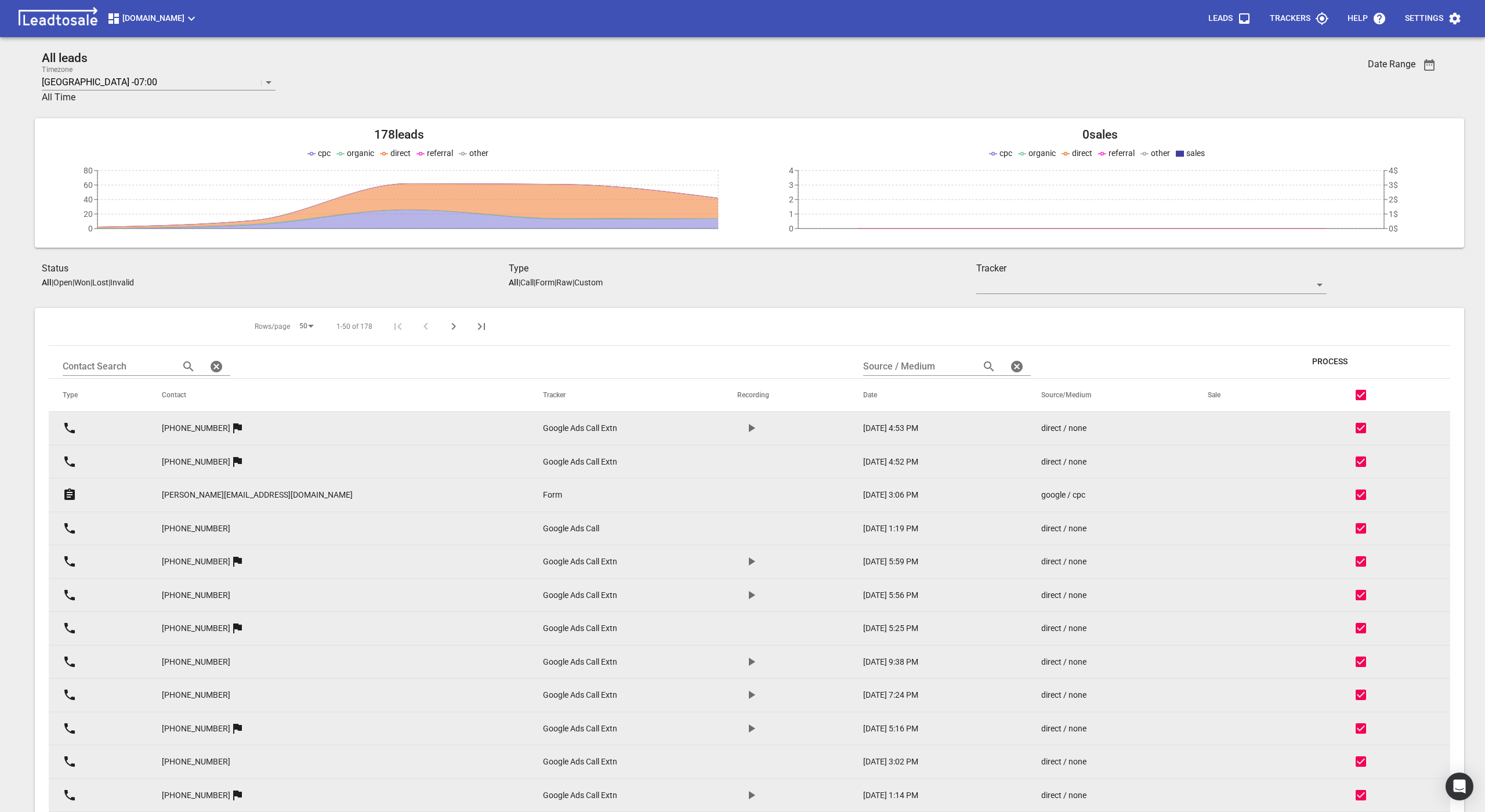
checkbox input "false"
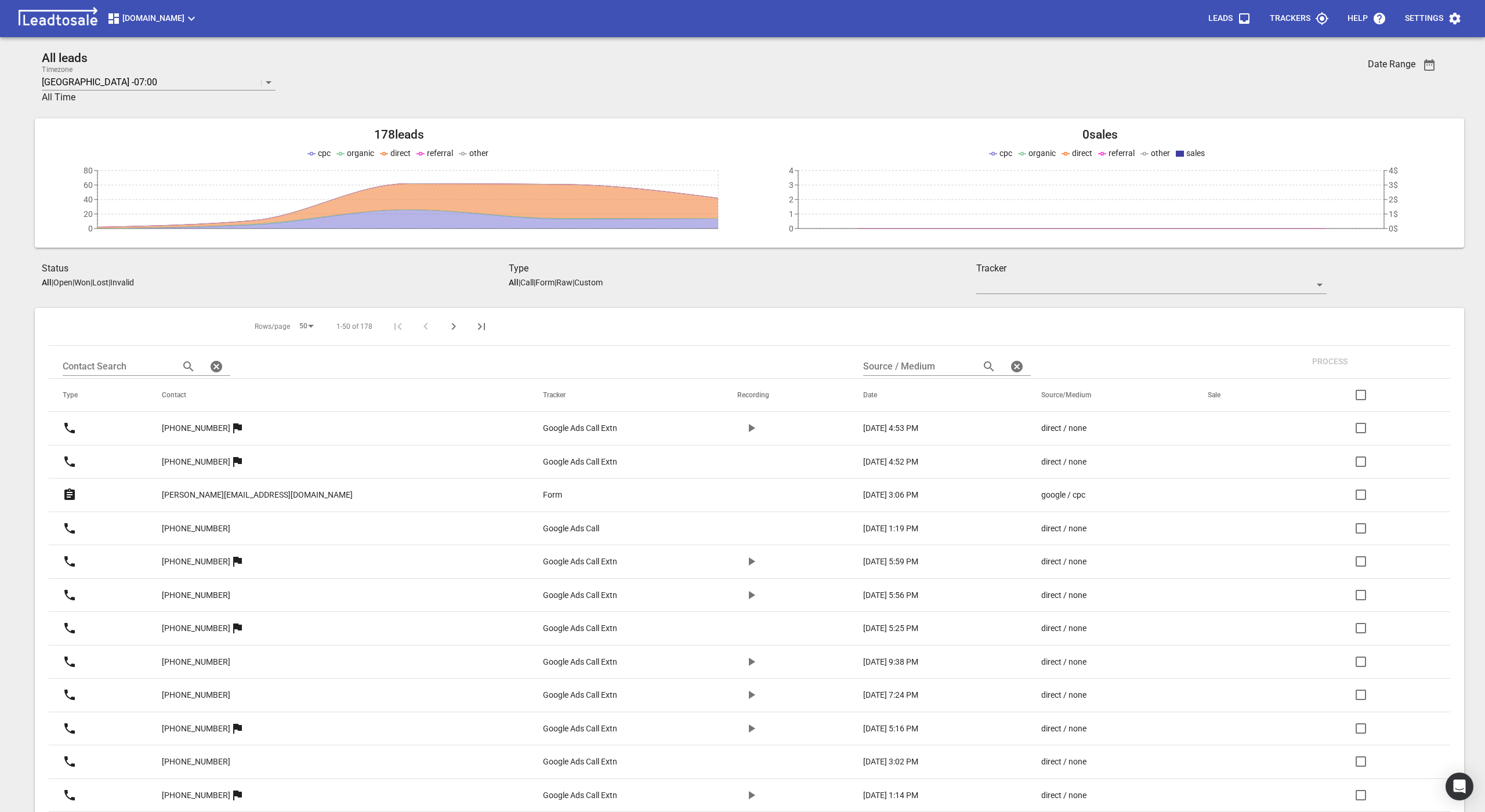
click at [1364, 426] on input "checkbox" at bounding box center [1361, 428] width 28 height 28
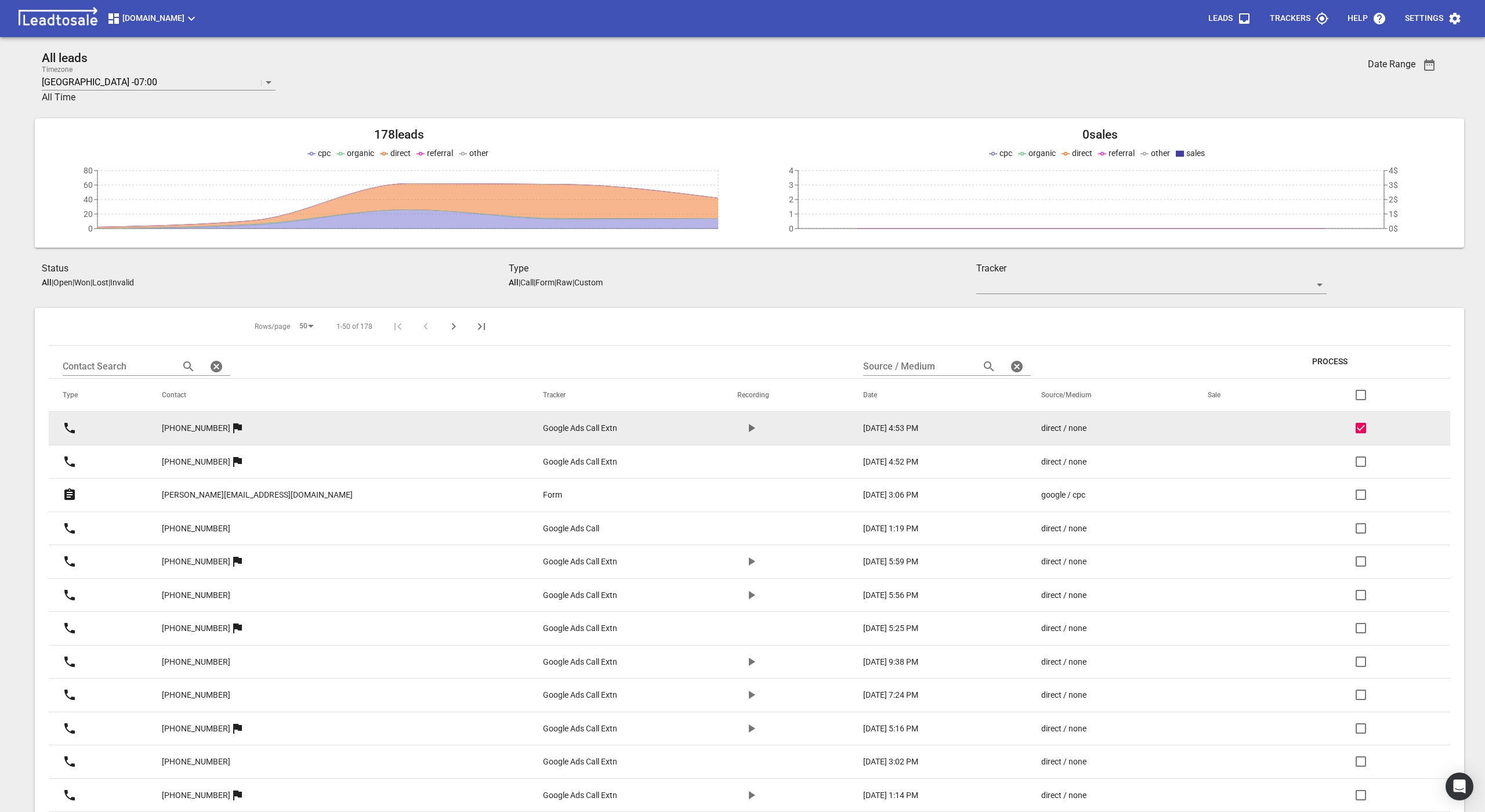
click at [1363, 426] on input "checkbox" at bounding box center [1361, 428] width 28 height 28
checkbox input "false"
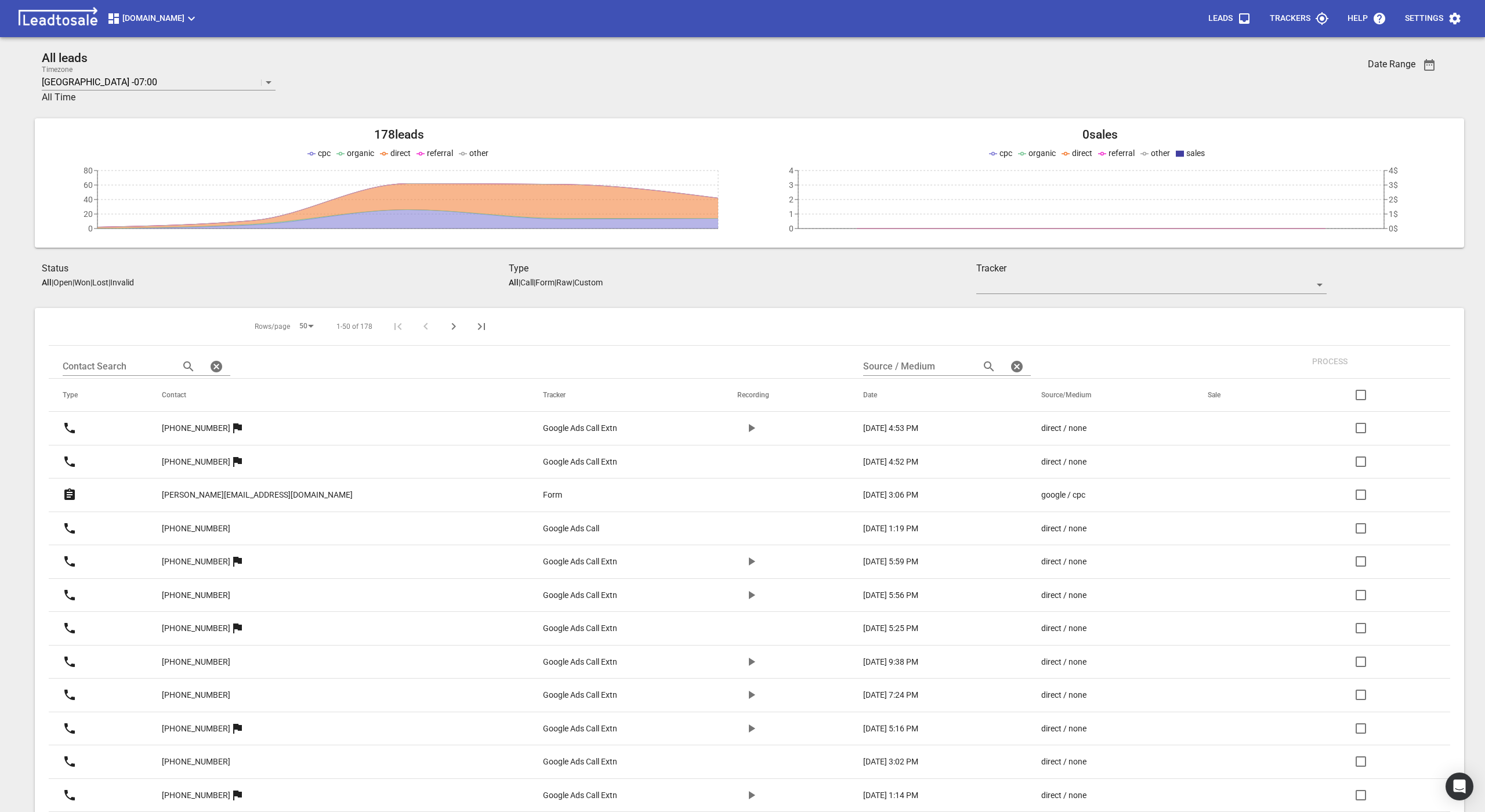
click at [1357, 462] on input "checkbox" at bounding box center [1361, 461] width 28 height 28
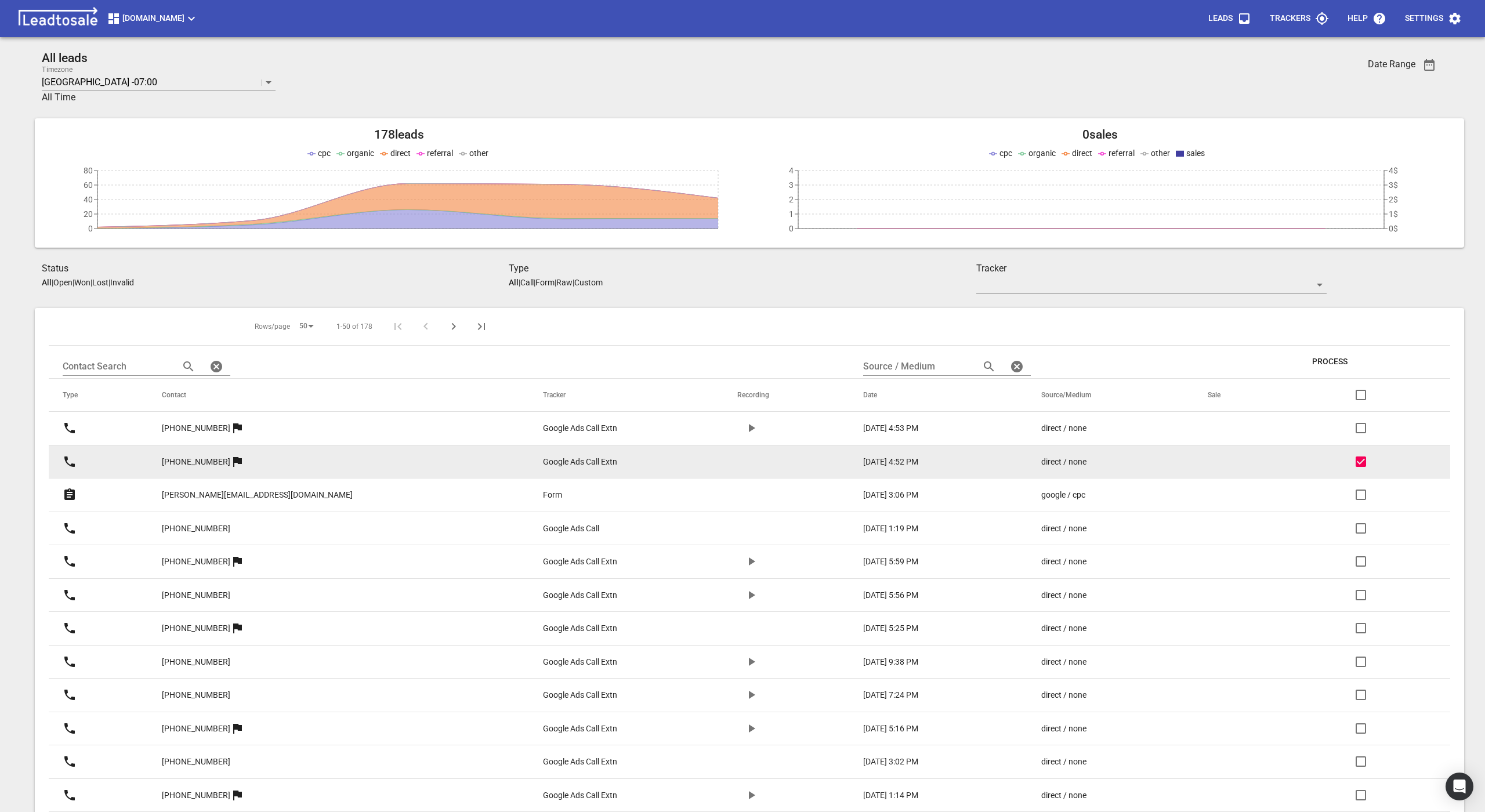
click at [1357, 462] on input "checkbox" at bounding box center [1361, 461] width 28 height 28
checkbox input "false"
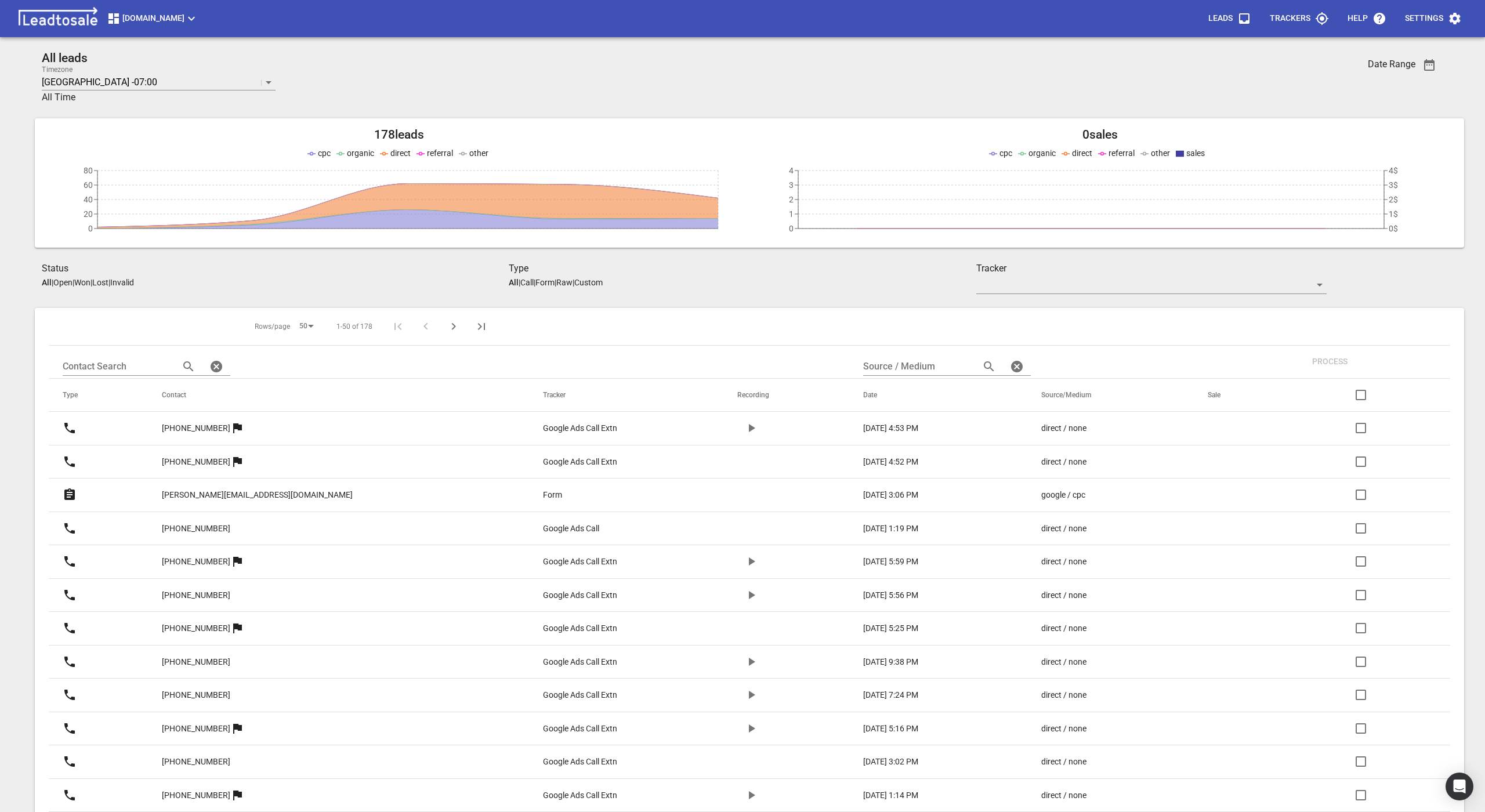
click at [228, 424] on p "+6498136582" at bounding box center [196, 428] width 68 height 13
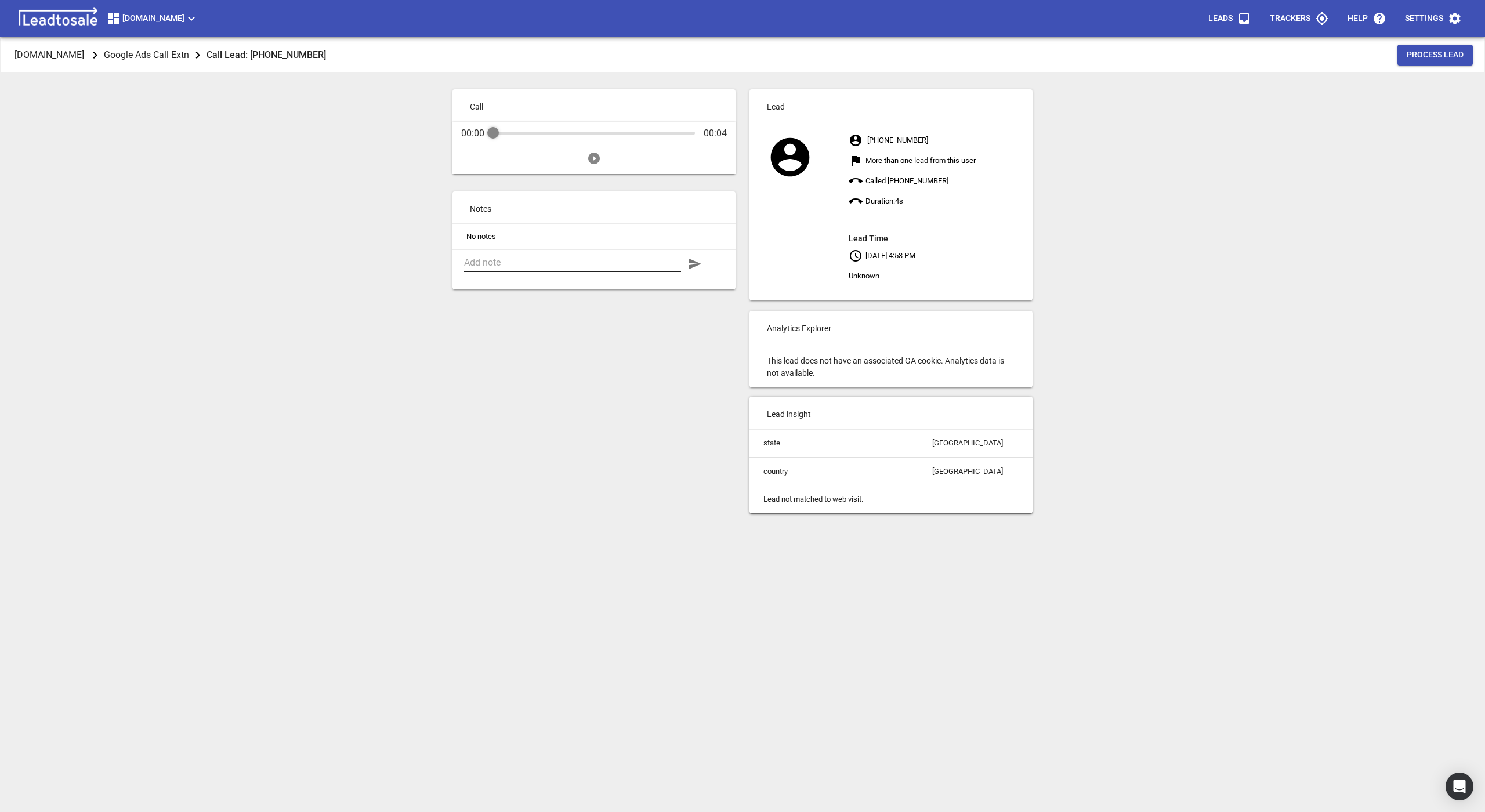
click at [481, 265] on textarea at bounding box center [573, 262] width 217 height 11
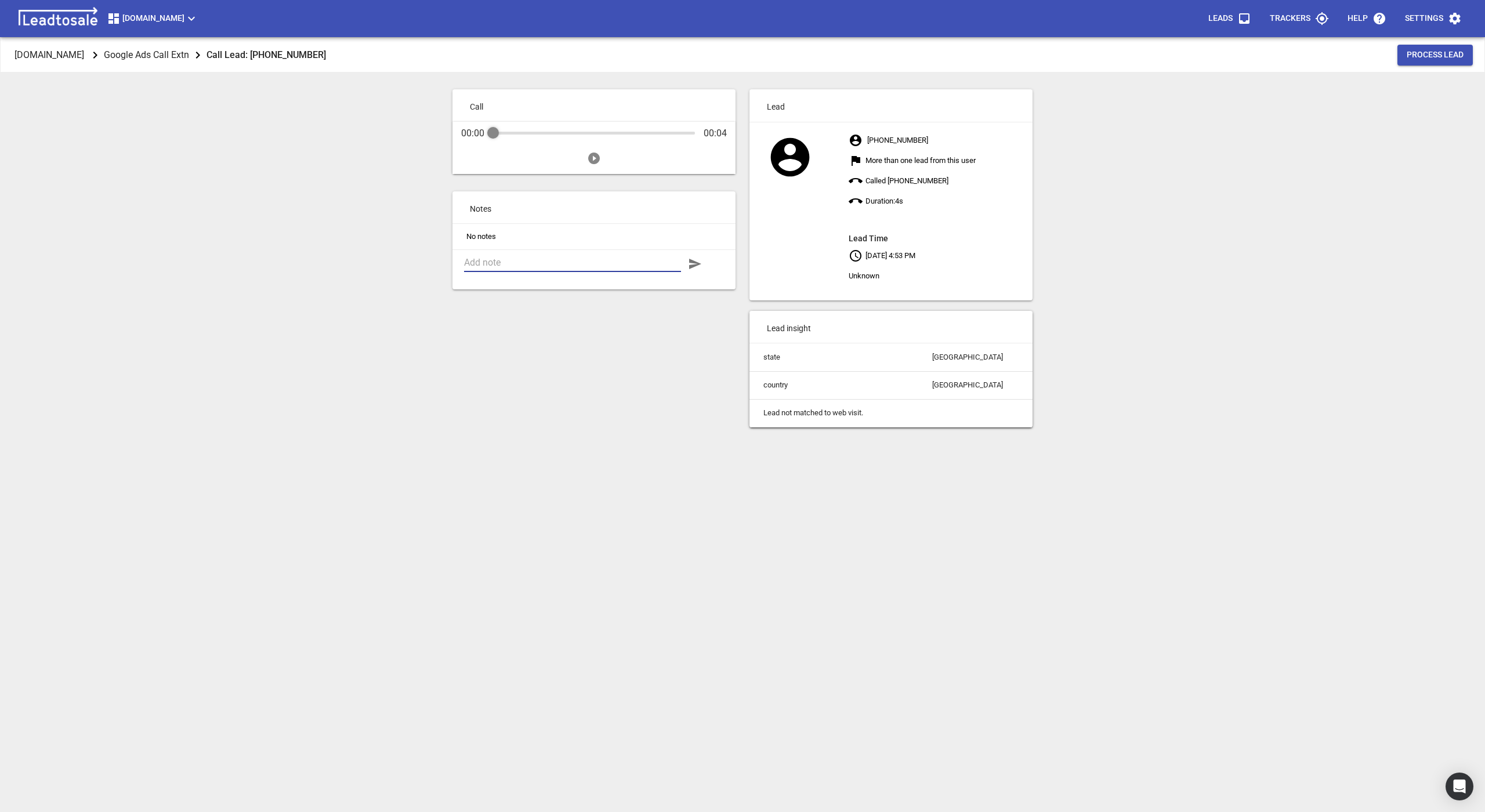
click at [480, 422] on div "Call 00:00 00:04 Notes No notes" at bounding box center [594, 258] width 297 height 352
click at [84, 55] on p "[DOMAIN_NAME]" at bounding box center [49, 55] width 70 height 13
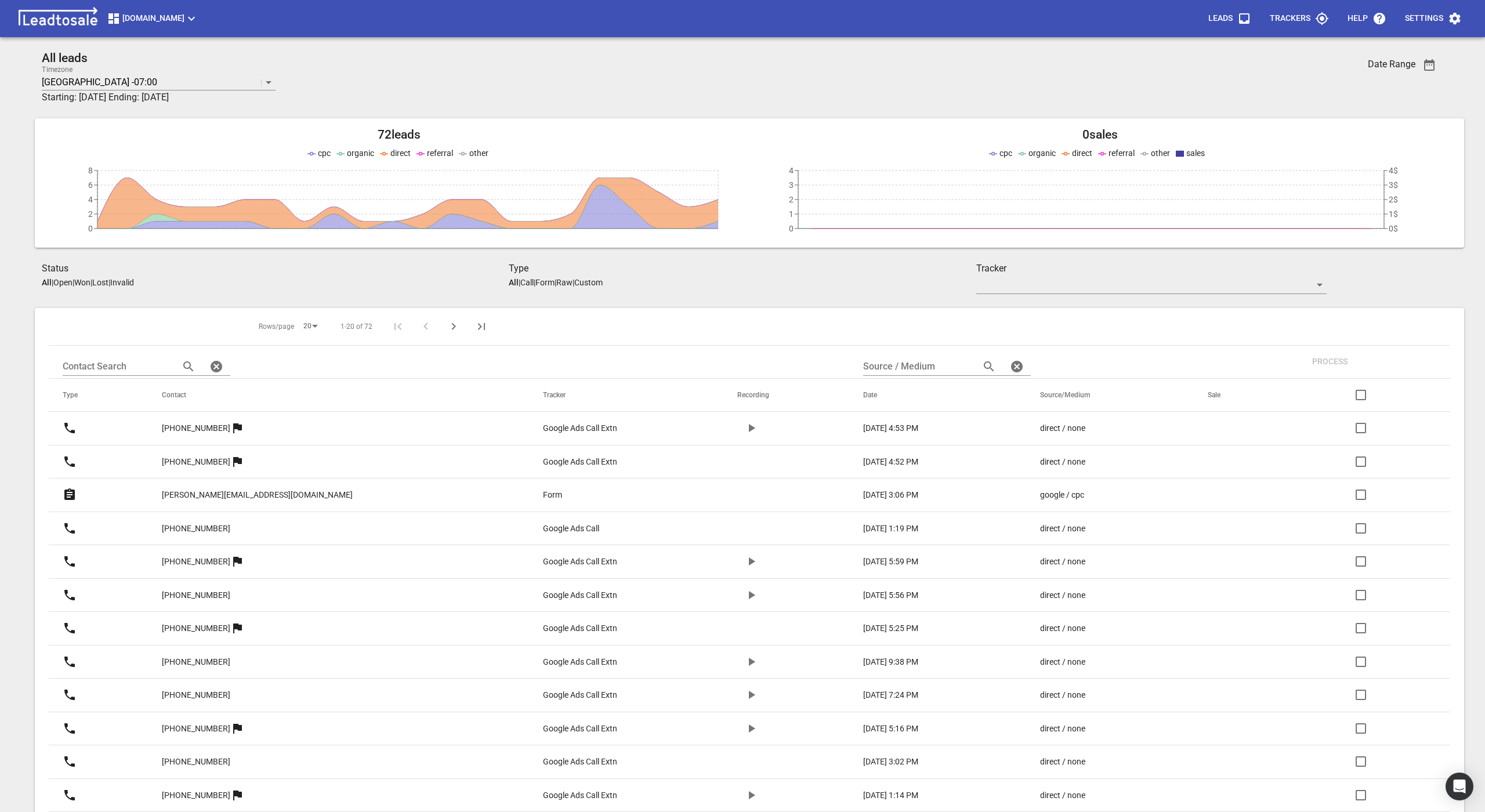
click at [178, 12] on span "[DOMAIN_NAME]" at bounding box center [152, 18] width 91 height 14
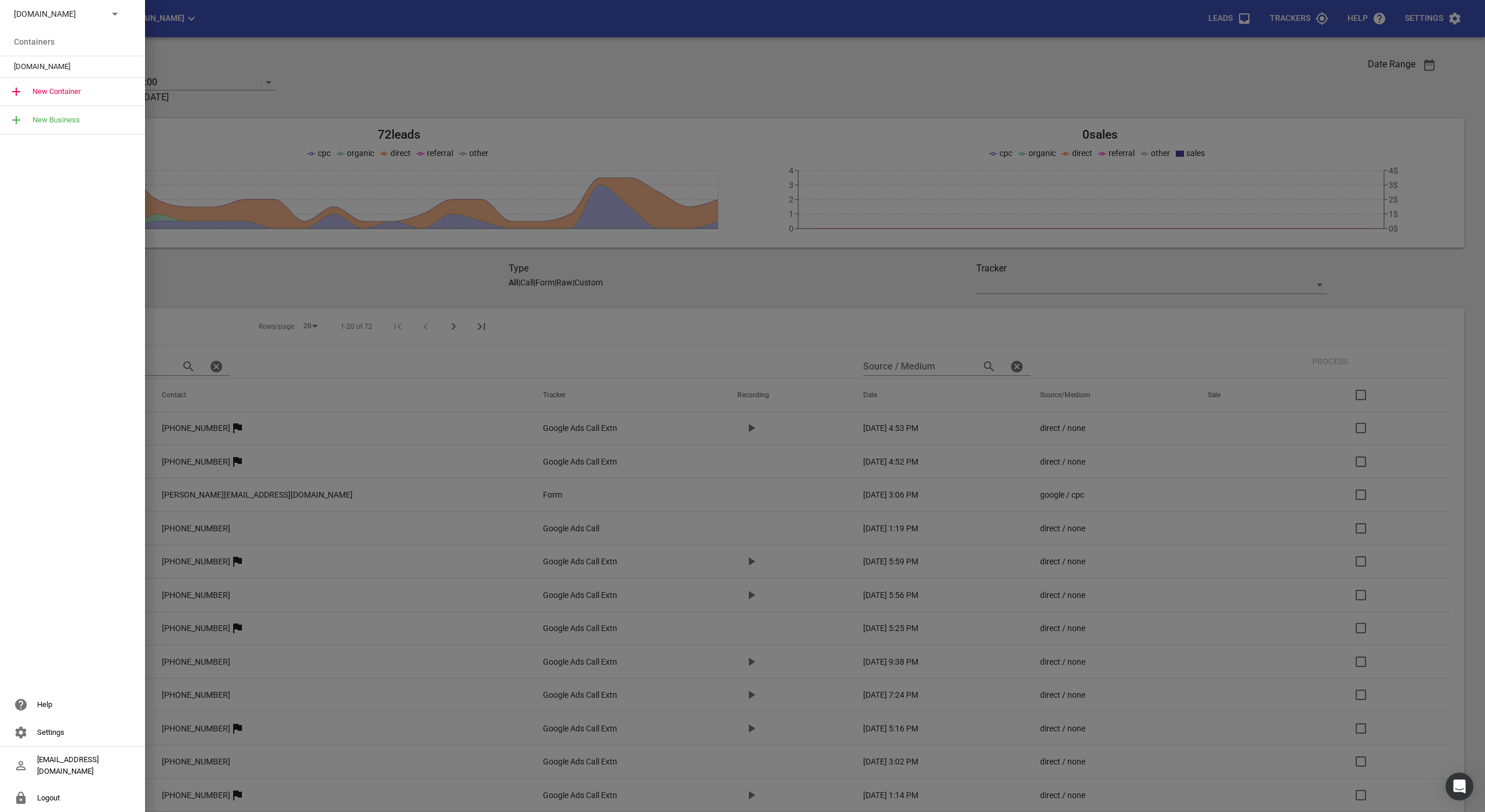
click at [105, 12] on div "[DOMAIN_NAME]" at bounding box center [61, 14] width 94 height 13
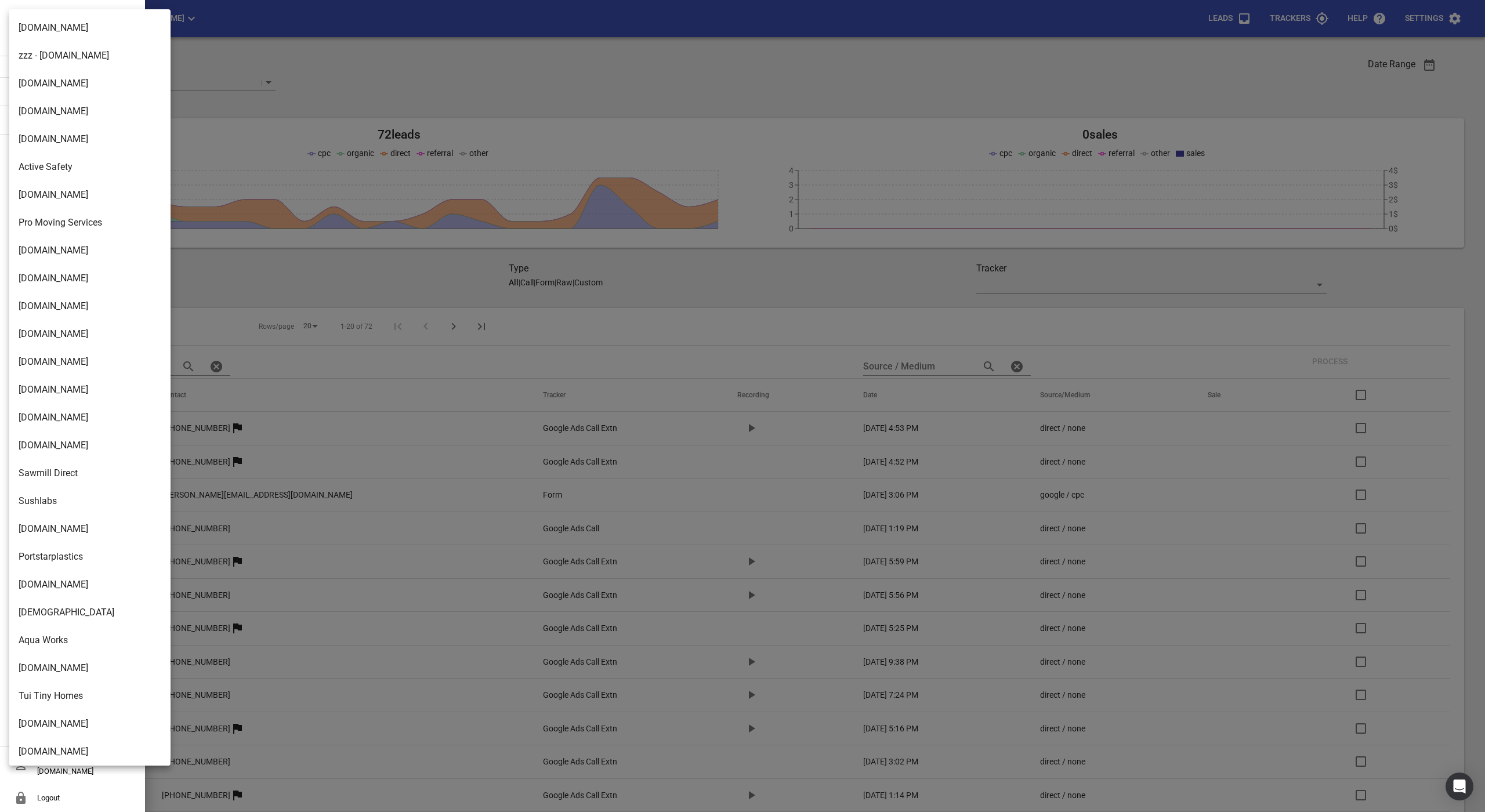
scroll to position [1645, 0]
click at [37, 736] on li "[DOMAIN_NAME]" at bounding box center [90, 749] width 161 height 28
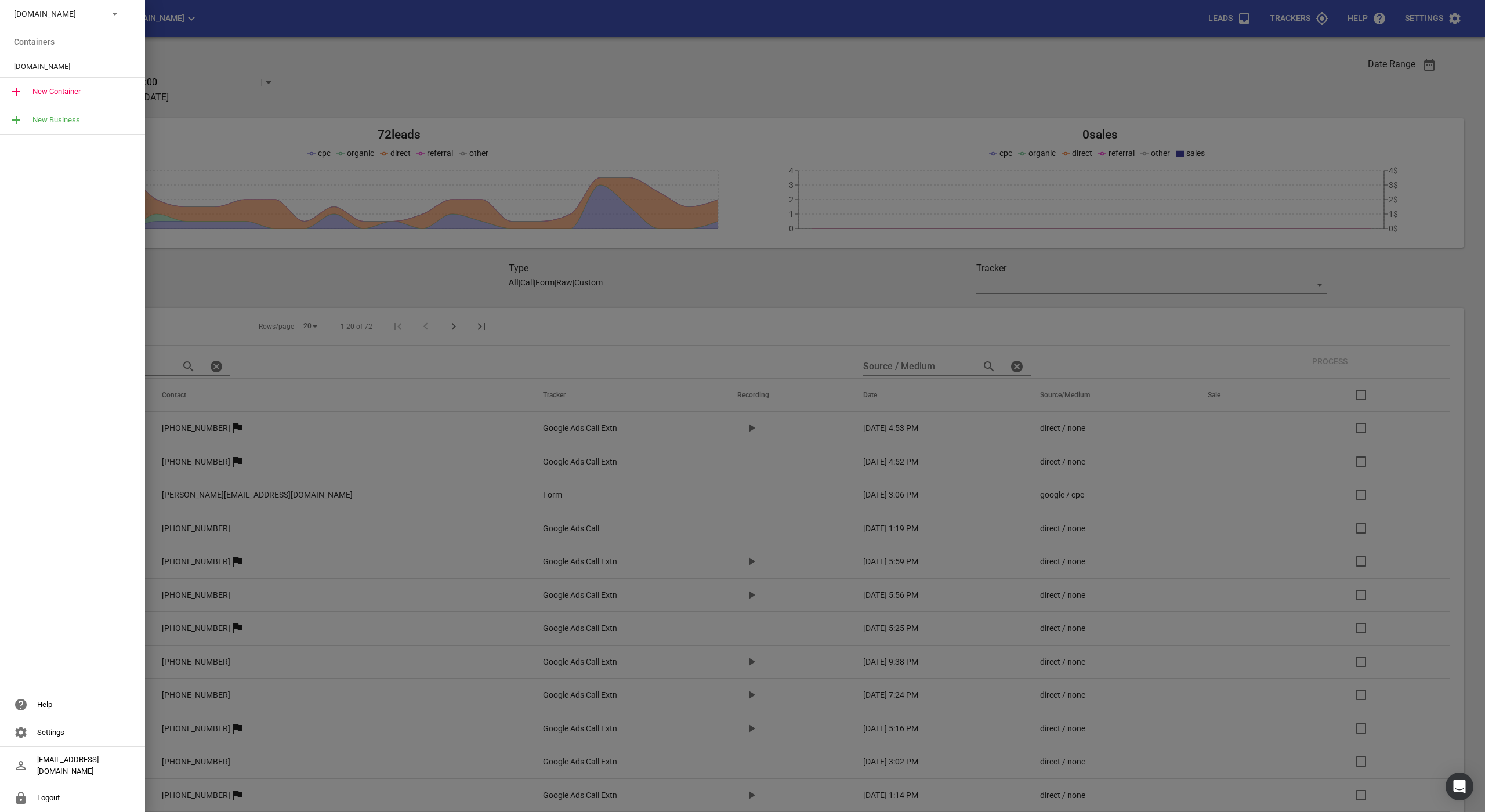
click at [48, 68] on span "[DOMAIN_NAME]" at bounding box center [68, 67] width 108 height 12
